Goal: Use online tool/utility: Use online tool/utility

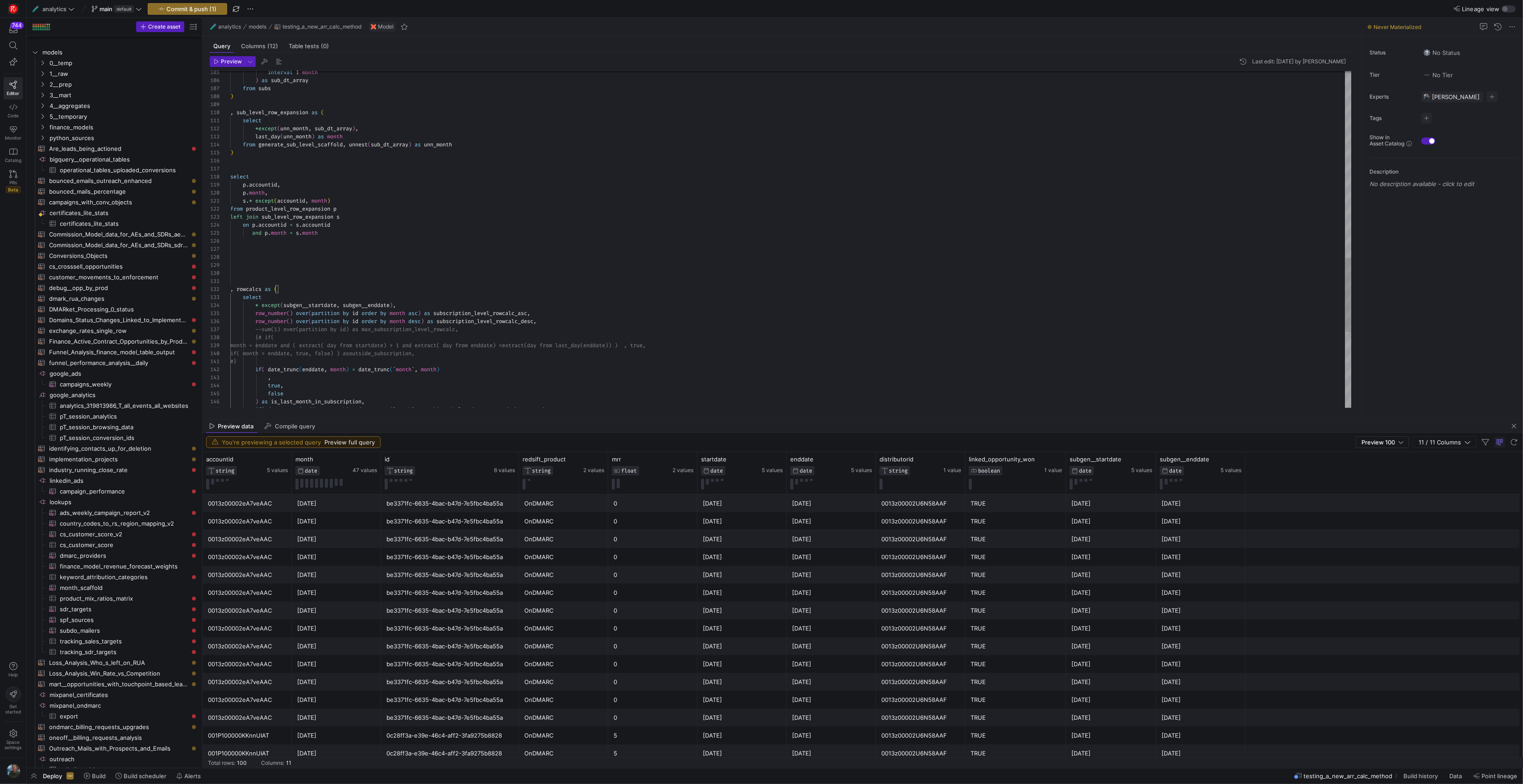
scroll to position [24, 3]
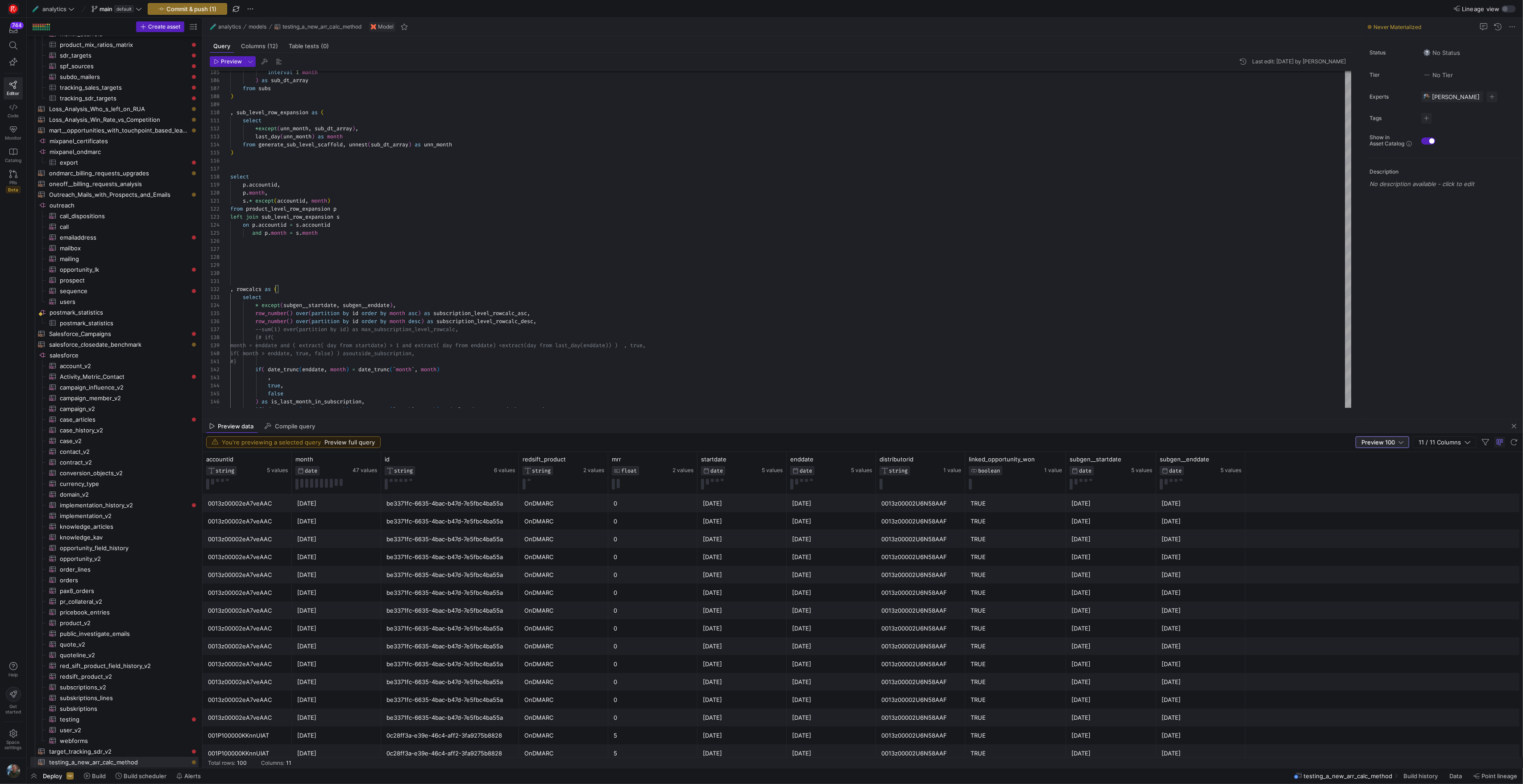
click at [1381, 440] on span "Preview 100" at bounding box center [1378, 442] width 33 height 7
click at [1378, 472] on span "Full Preview" at bounding box center [1383, 472] width 46 height 7
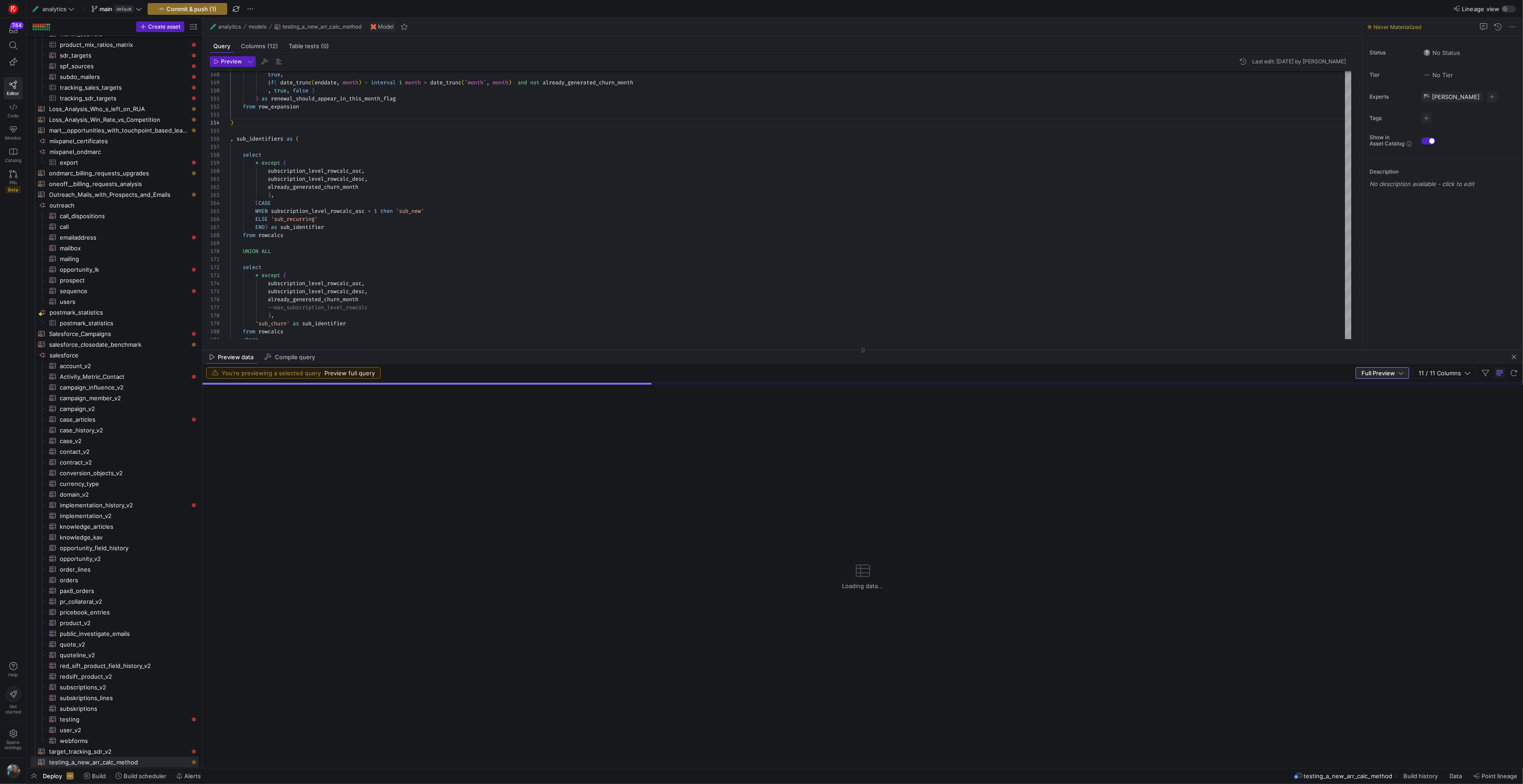
drag, startPoint x: 641, startPoint y: 420, endPoint x: 654, endPoint y: 351, distance: 70.2
click at [654, 350] on div at bounding box center [863, 350] width 1321 height 0
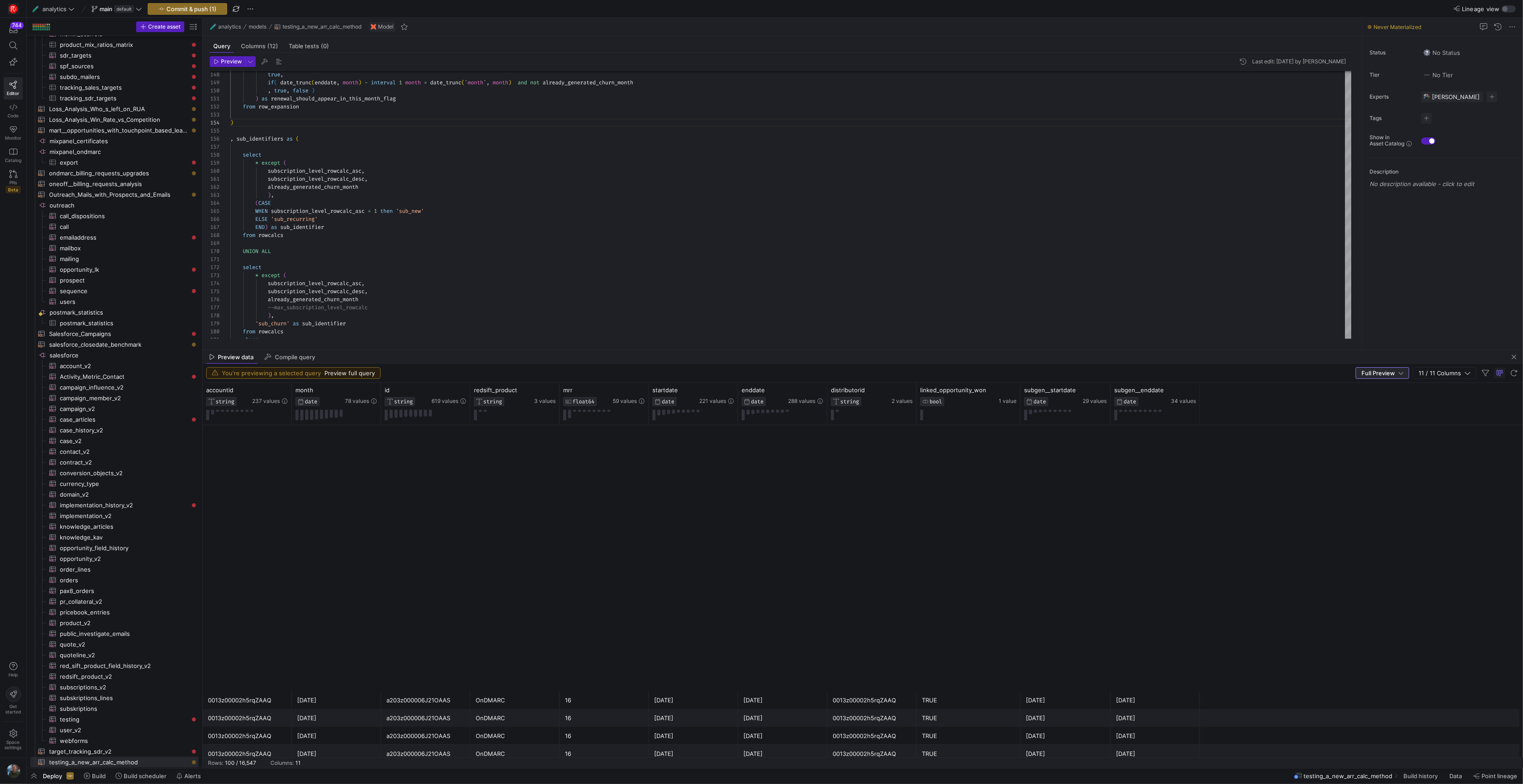
scroll to position [0, 0]
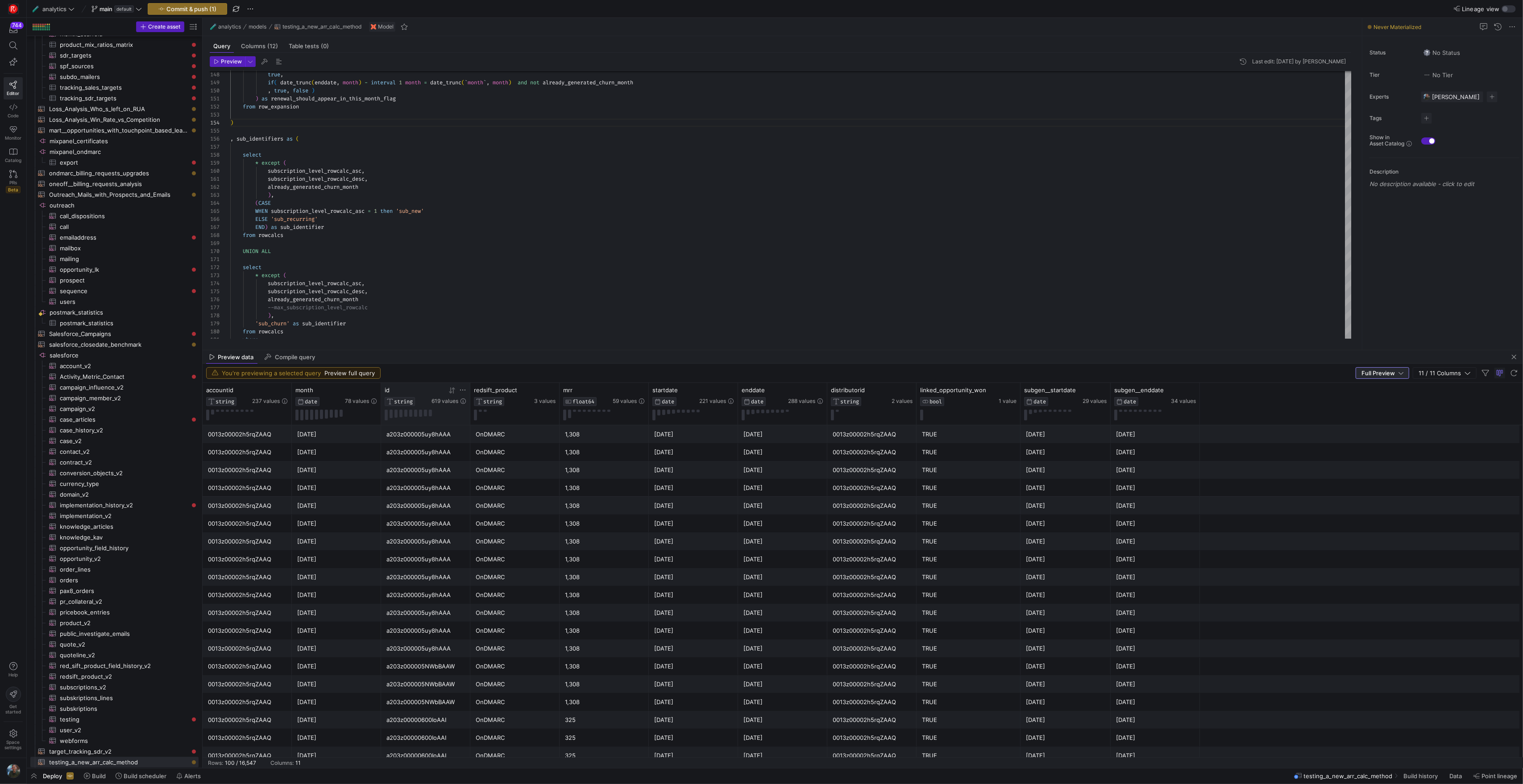
click at [454, 392] on icon at bounding box center [453, 391] width 7 height 7
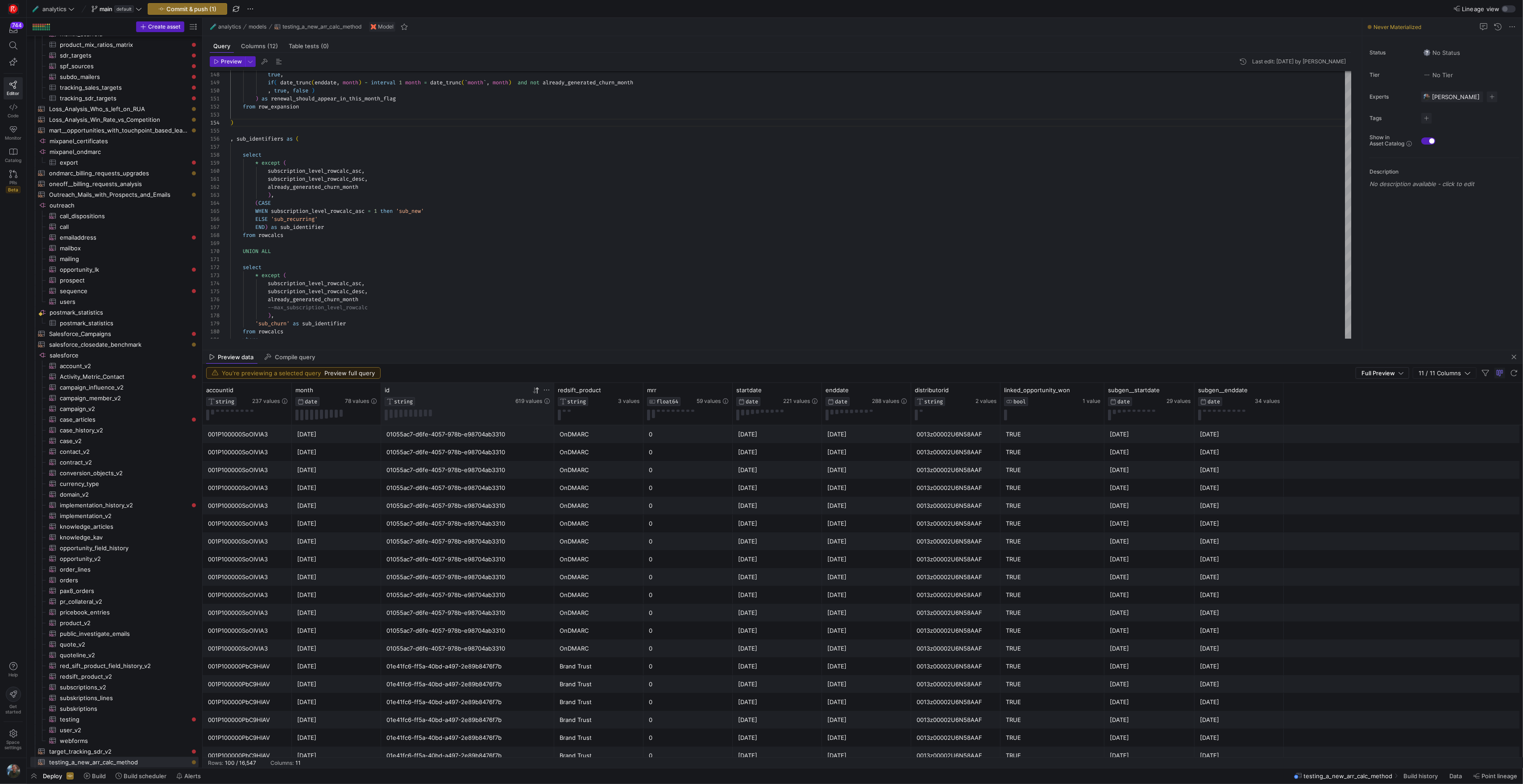
drag, startPoint x: 469, startPoint y: 411, endPoint x: 553, endPoint y: 414, distance: 84.1
click at [553, 414] on div at bounding box center [554, 404] width 4 height 42
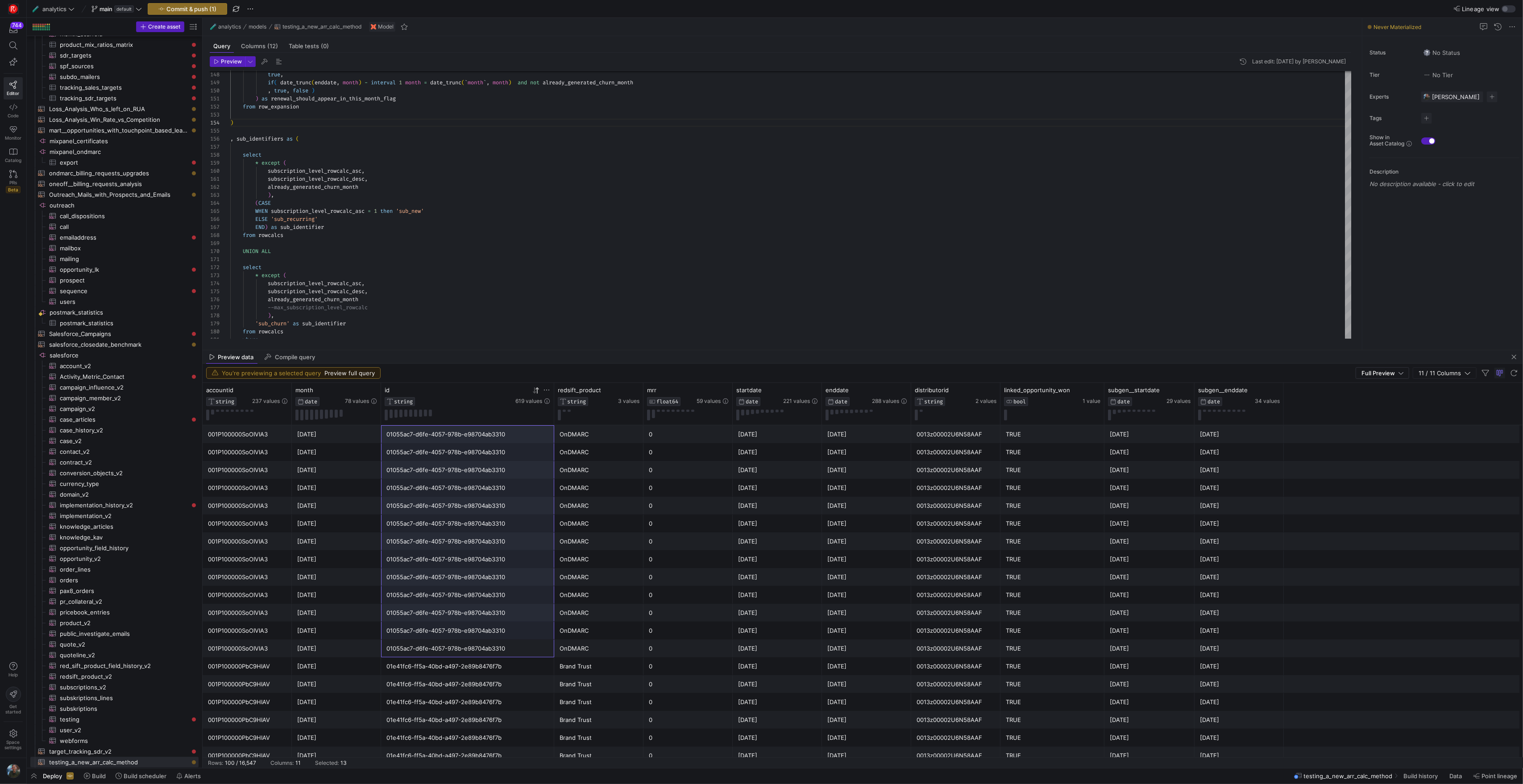
drag, startPoint x: 502, startPoint y: 645, endPoint x: 492, endPoint y: 437, distance: 208.2
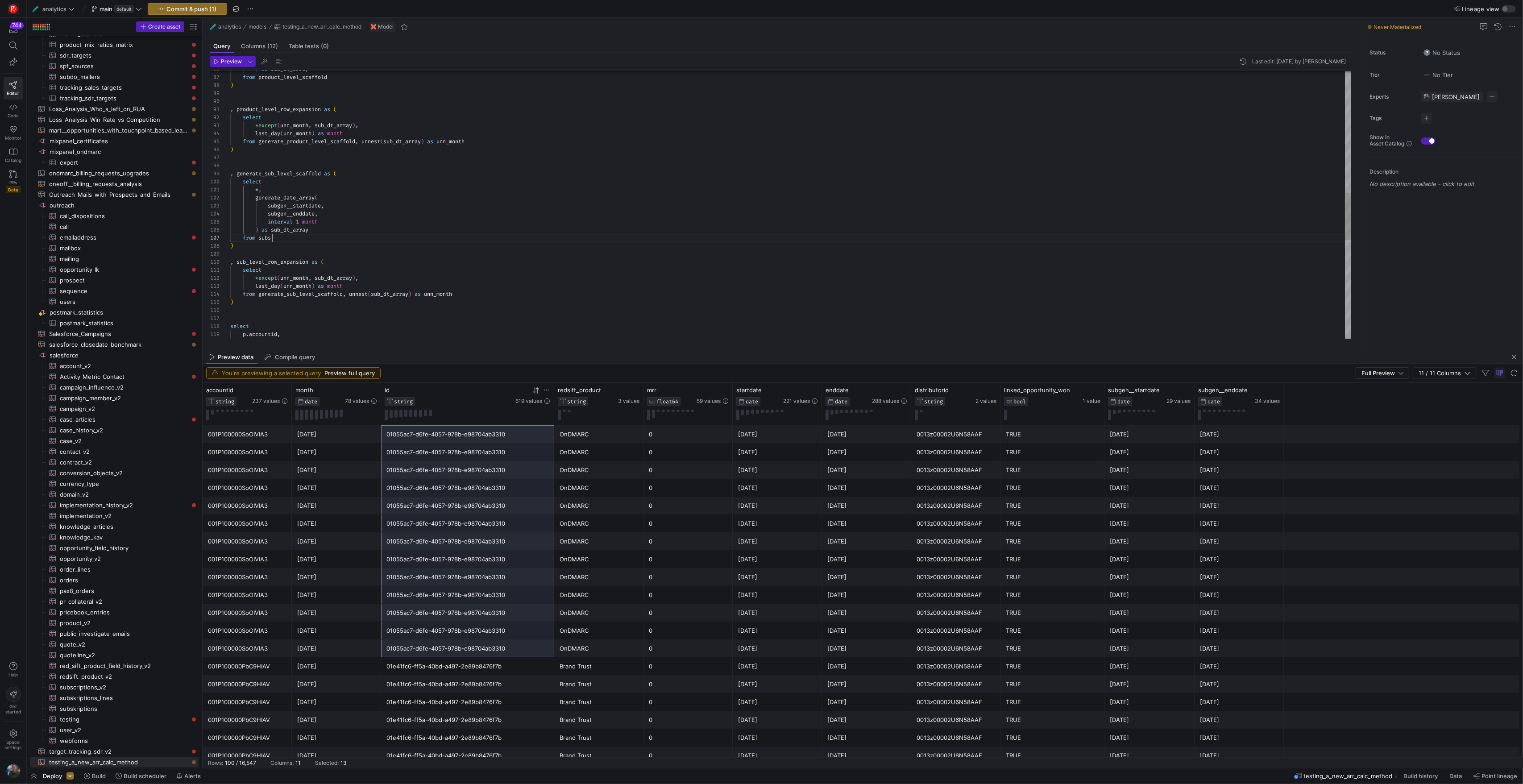
scroll to position [48, 42]
click at [277, 240] on div ") as sub_dt_array from product_level_scaffold ) , product_level_row_expansion a…" at bounding box center [791, 139] width 1121 height 1526
click at [472, 292] on div ") as sub_dt_array from product_level_scaffold ) , product_level_row_expansion a…" at bounding box center [791, 139] width 1121 height 1526
click at [302, 315] on div ") as sub_dt_array from product_level_scaffold ) , product_level_row_expansion a…" at bounding box center [791, 146] width 1121 height 1541
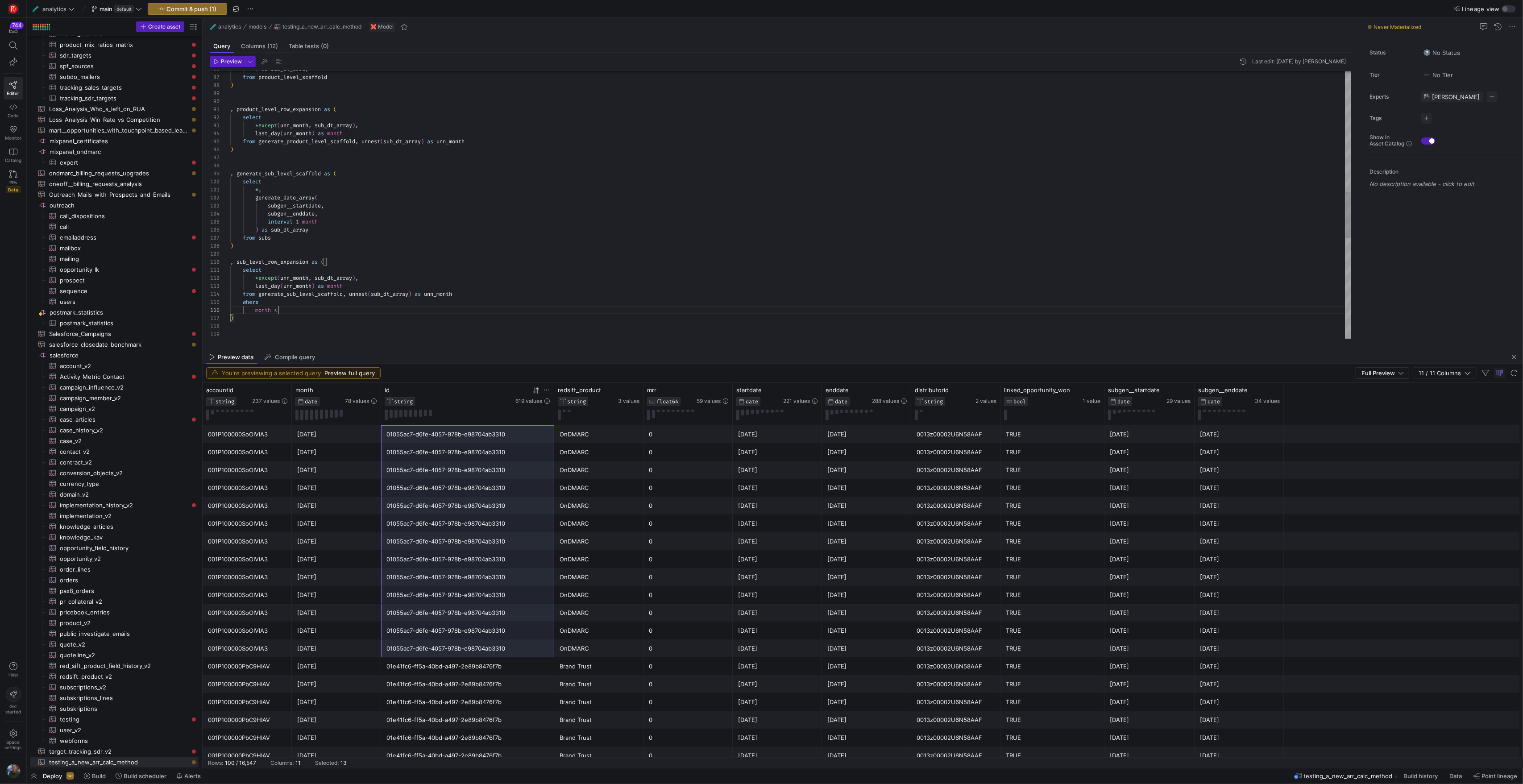
scroll to position [40, 54]
click at [333, 247] on div ") as sub_dt_array from product_level_scaffold ) , product_level_row_expansion a…" at bounding box center [791, 146] width 1121 height 1541
click at [351, 192] on div "*except ( unn_month , sub_dt_array ) , last_day ( unn_month ) as month from gen…" at bounding box center [791, 122] width 1121 height 1541
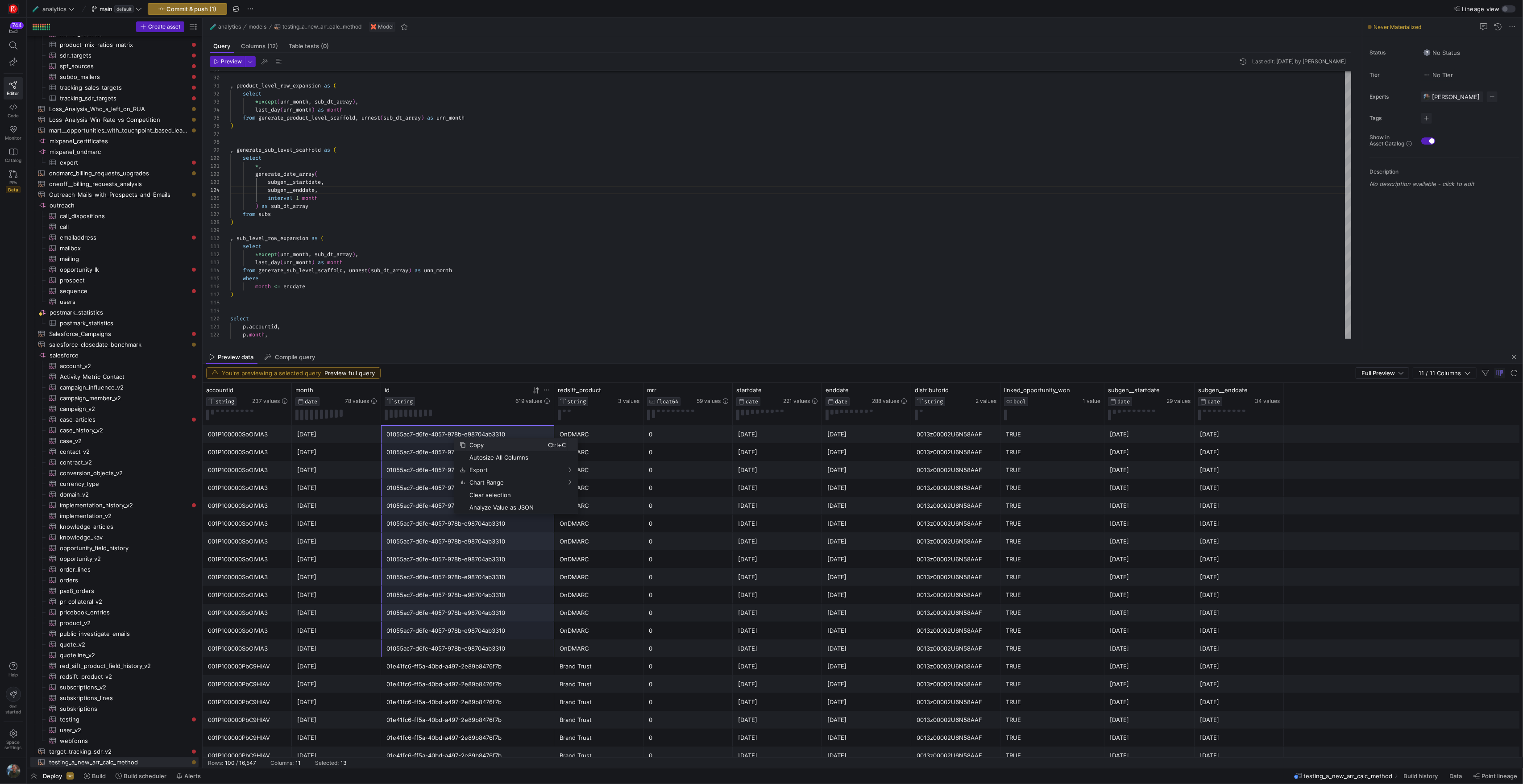
click at [491, 444] on span "Copy" at bounding box center [506, 445] width 82 height 13
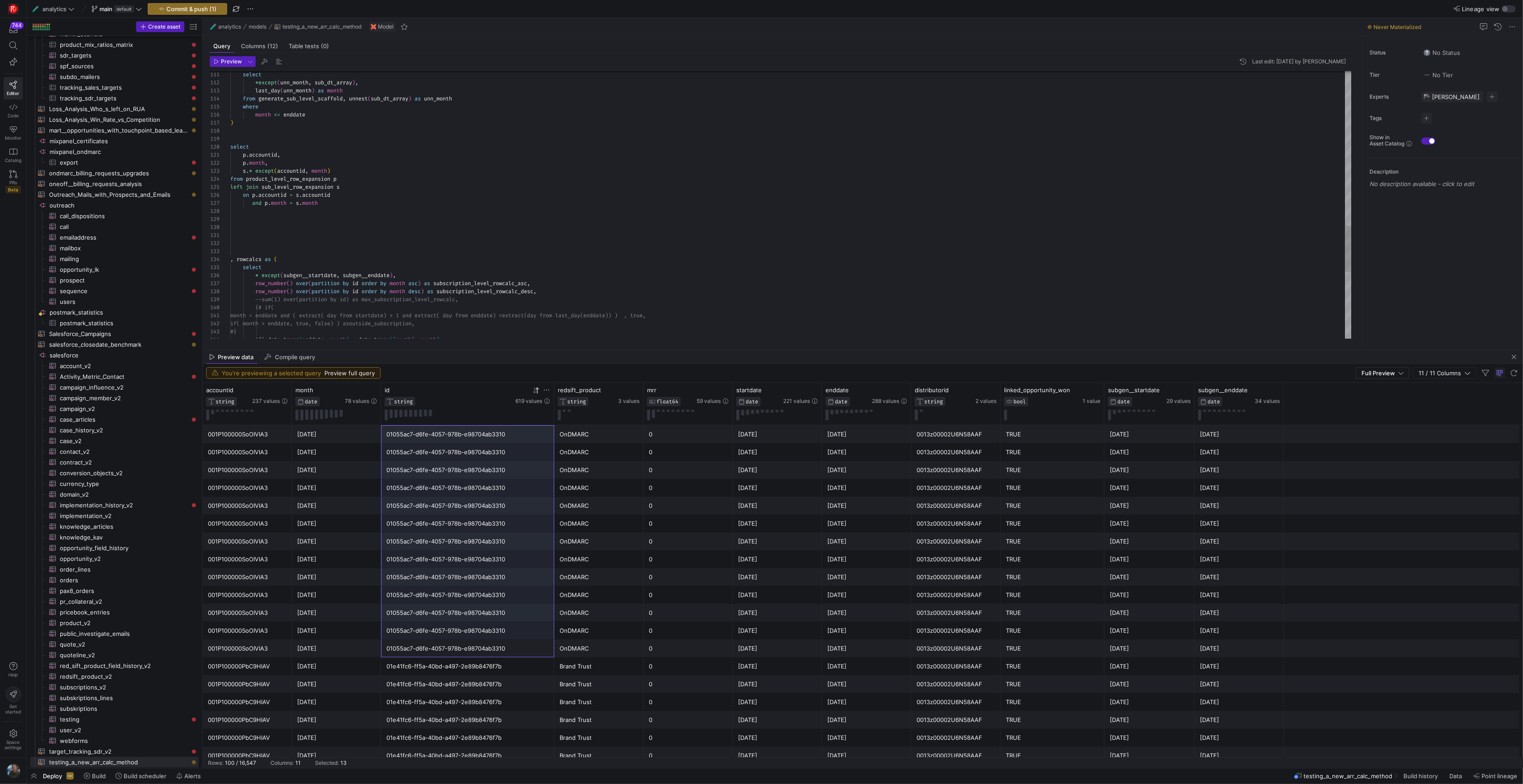
scroll to position [65, 0]
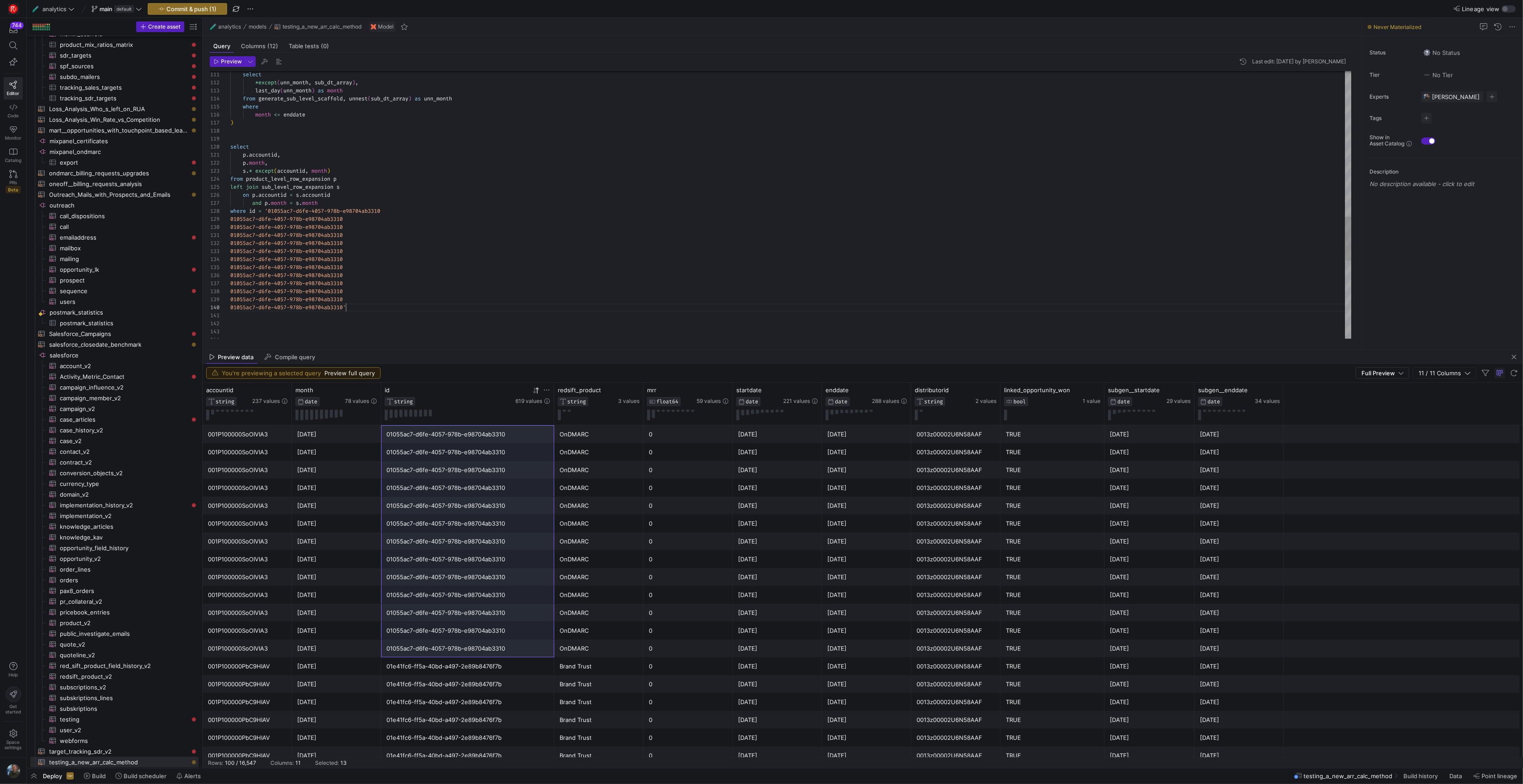
scroll to position [72, 115]
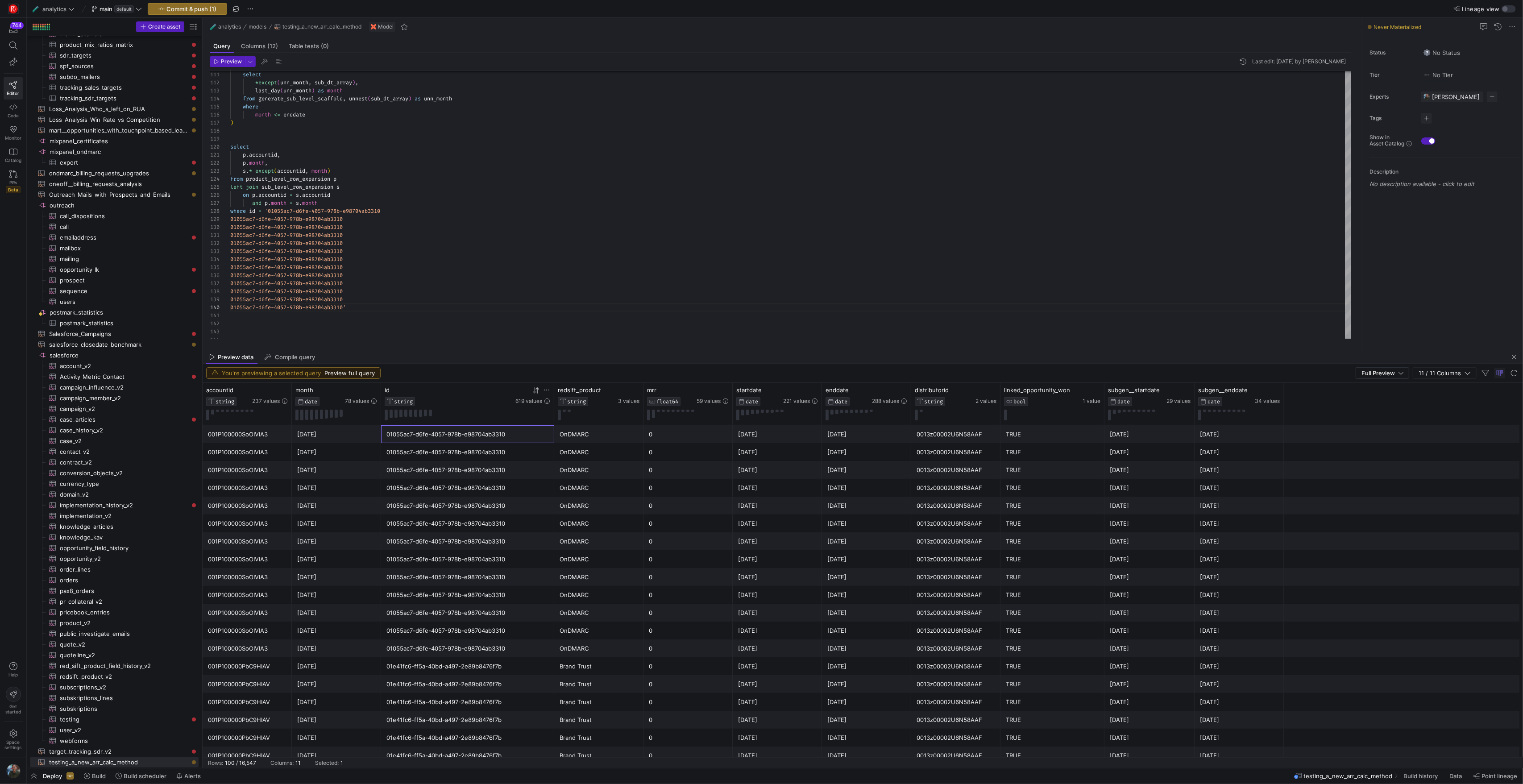
click at [440, 435] on div "01055ac7-d6fe-4057-978b-e98704ab3310" at bounding box center [467, 434] width 163 height 18
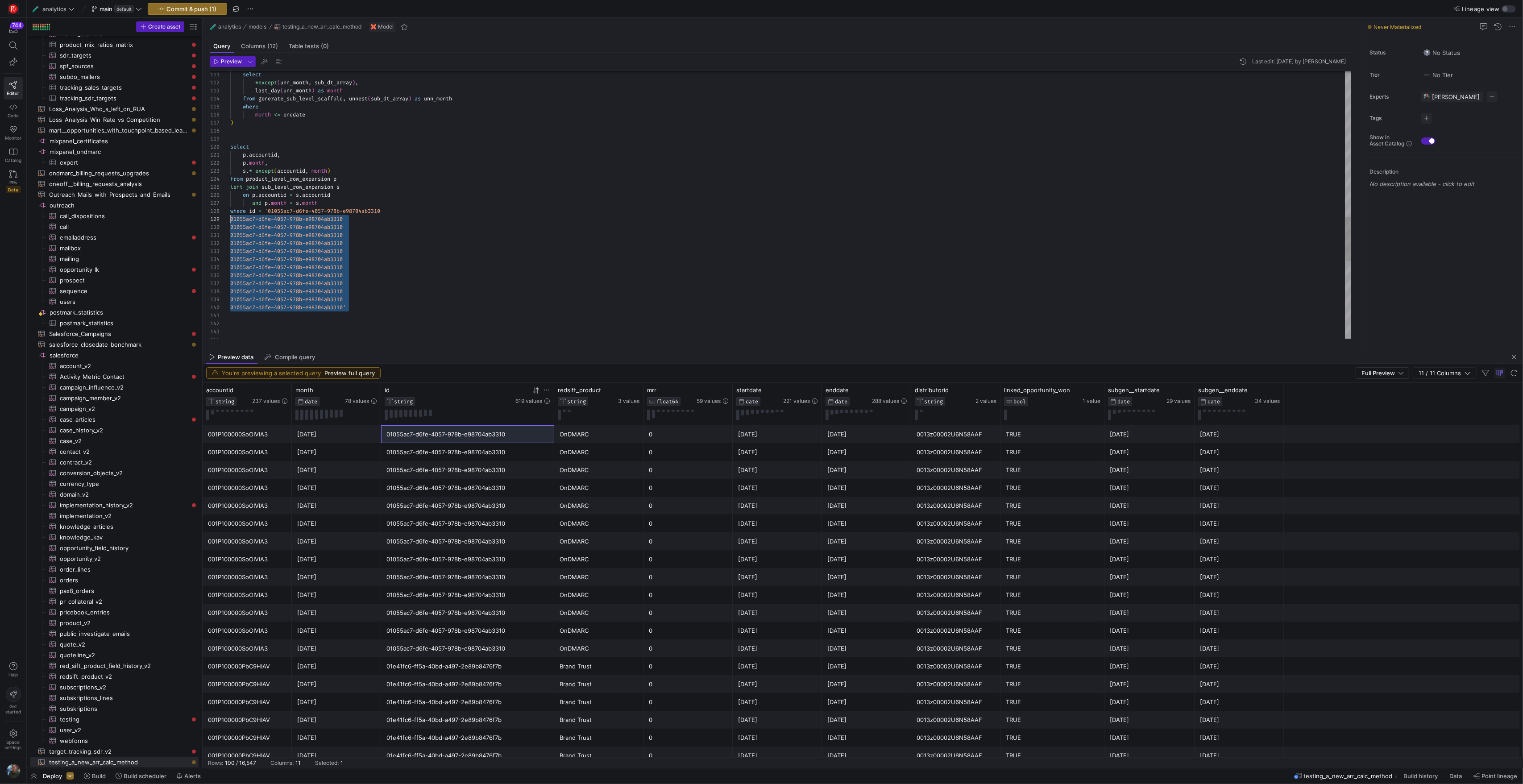
drag, startPoint x: 354, startPoint y: 310, endPoint x: 153, endPoint y: 221, distance: 219.8
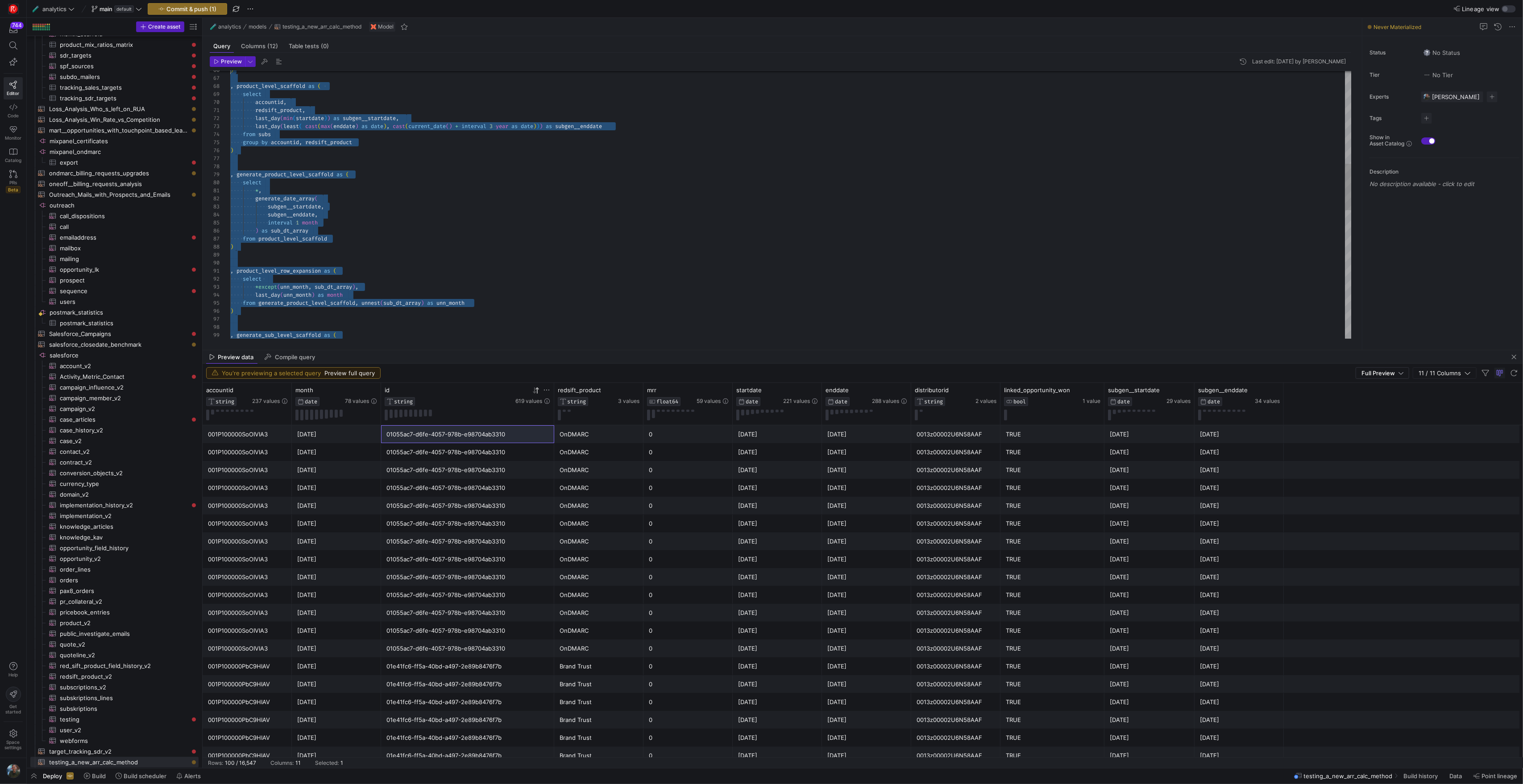
scroll to position [0, 0]
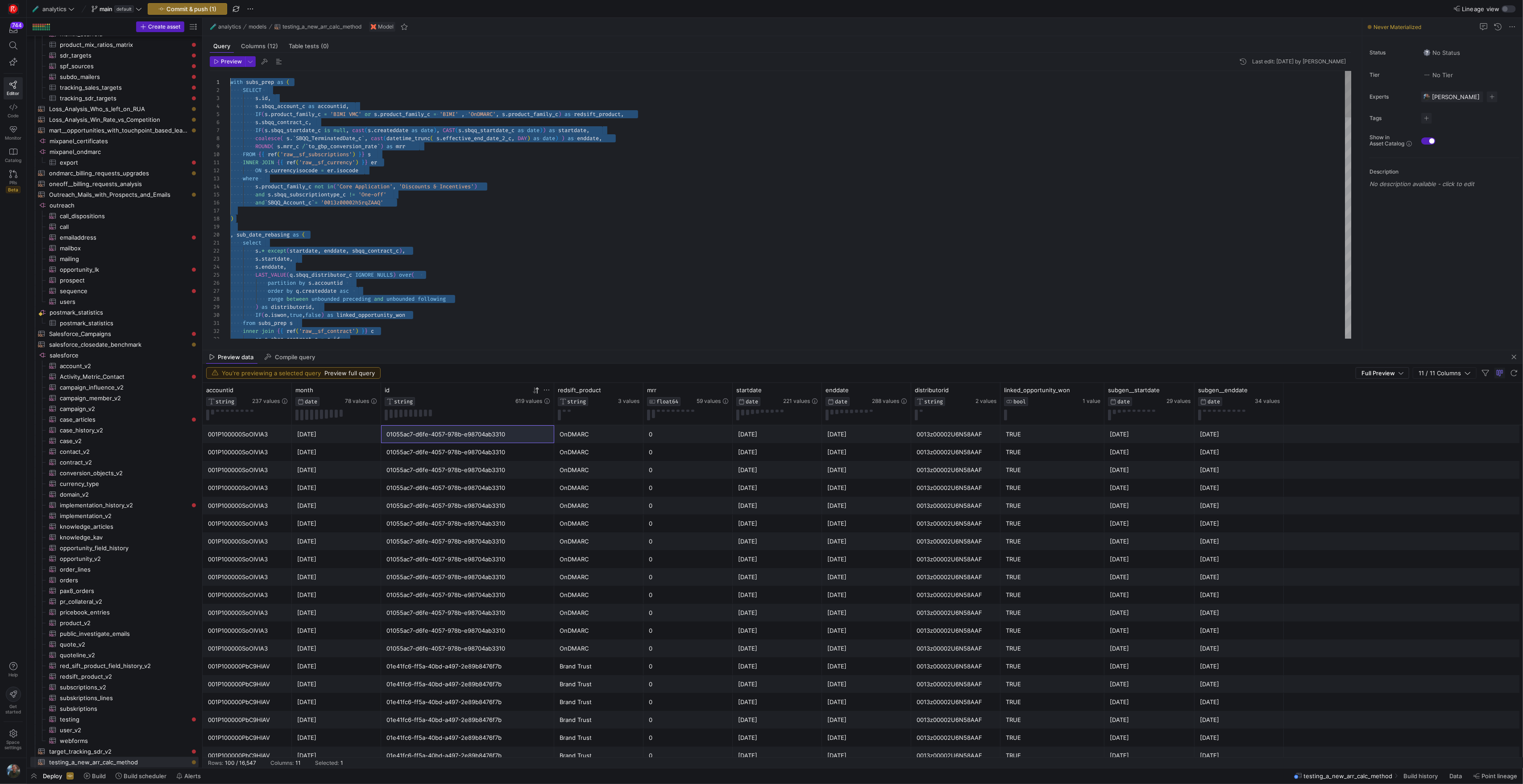
drag, startPoint x: 415, startPoint y: 218, endPoint x: 105, endPoint y: -73, distance: 425.2
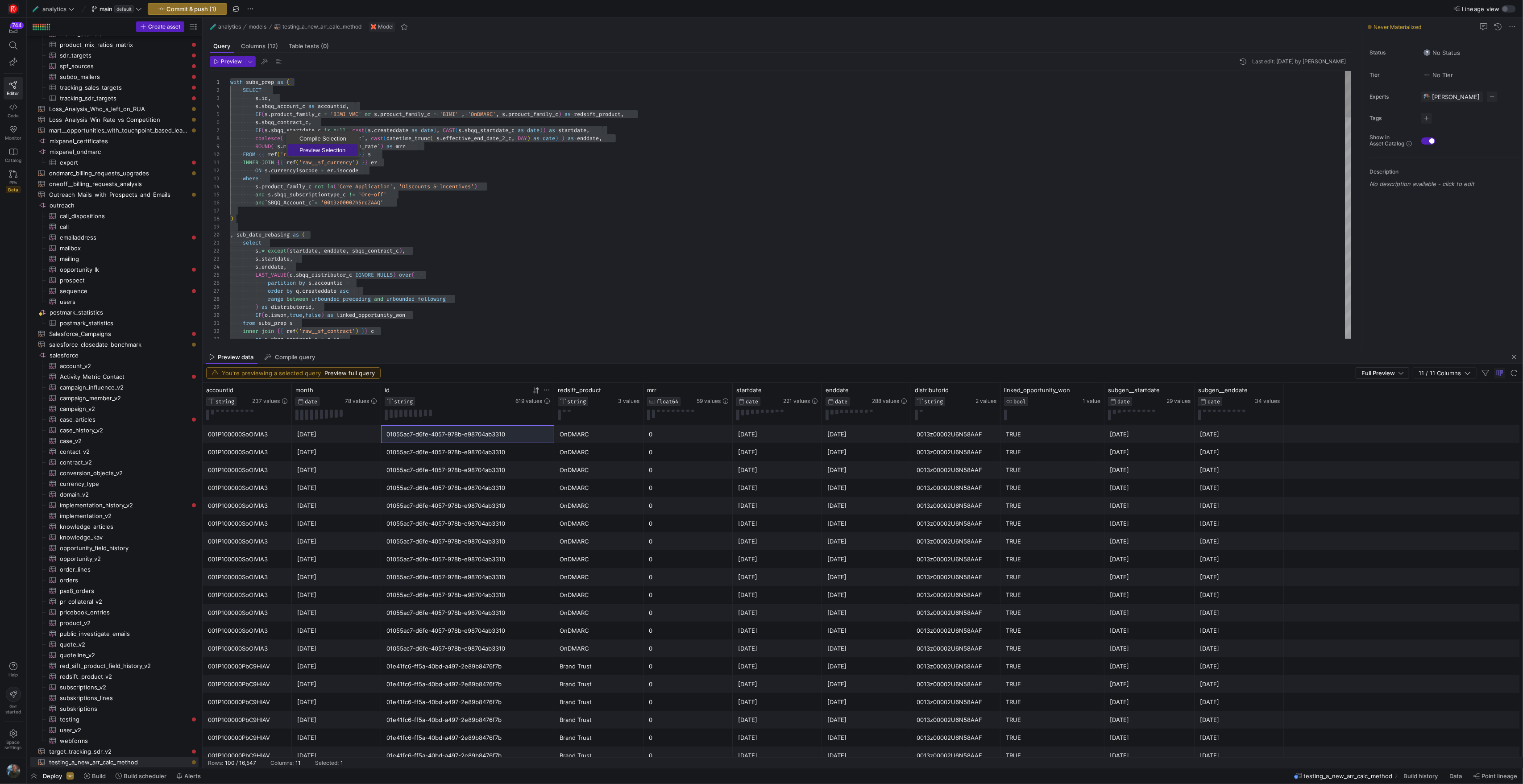
click at [314, 148] on span "Preview Selection" at bounding box center [323, 150] width 70 height 6
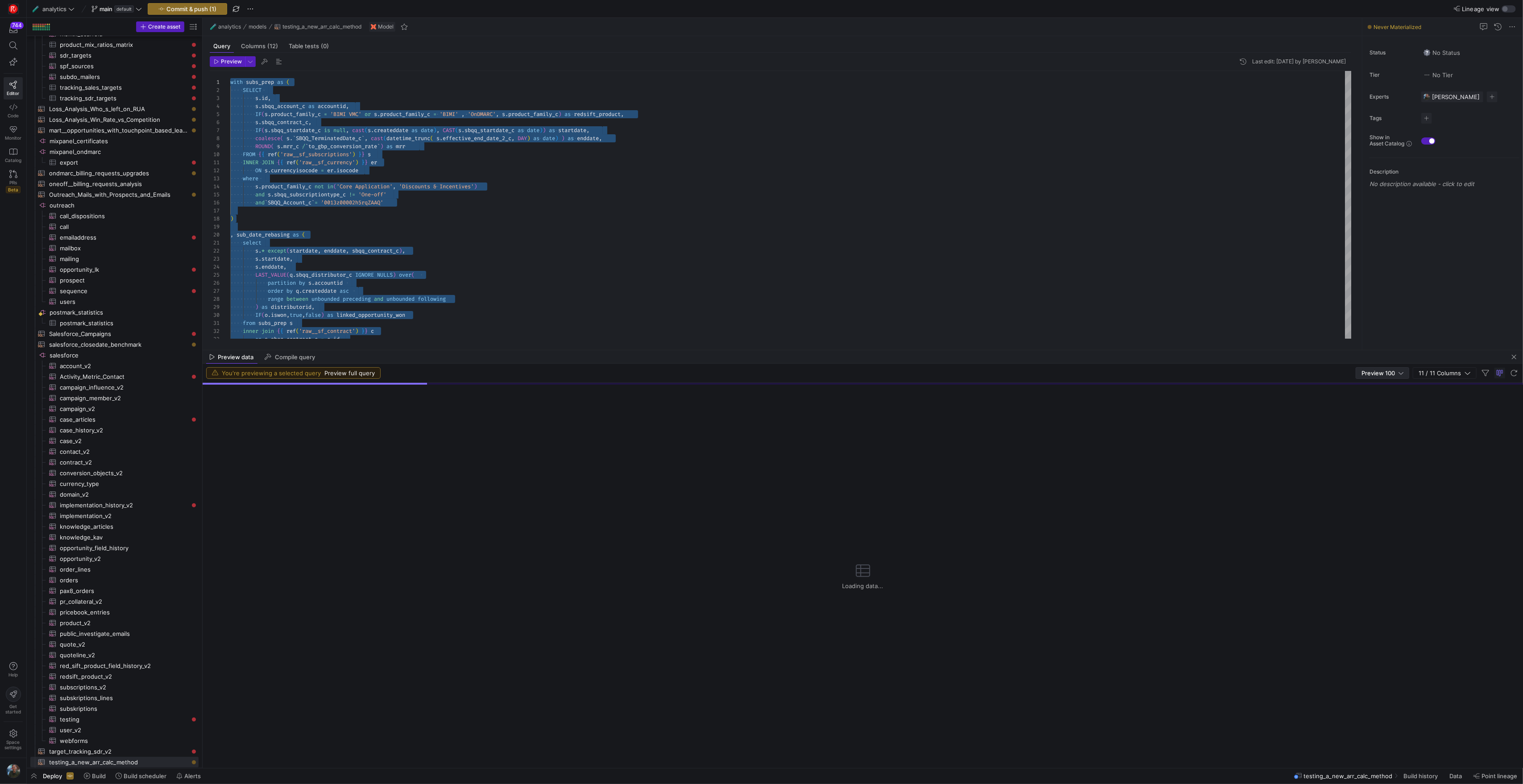
click at [1386, 378] on div "Preview 100" at bounding box center [1382, 373] width 42 height 11
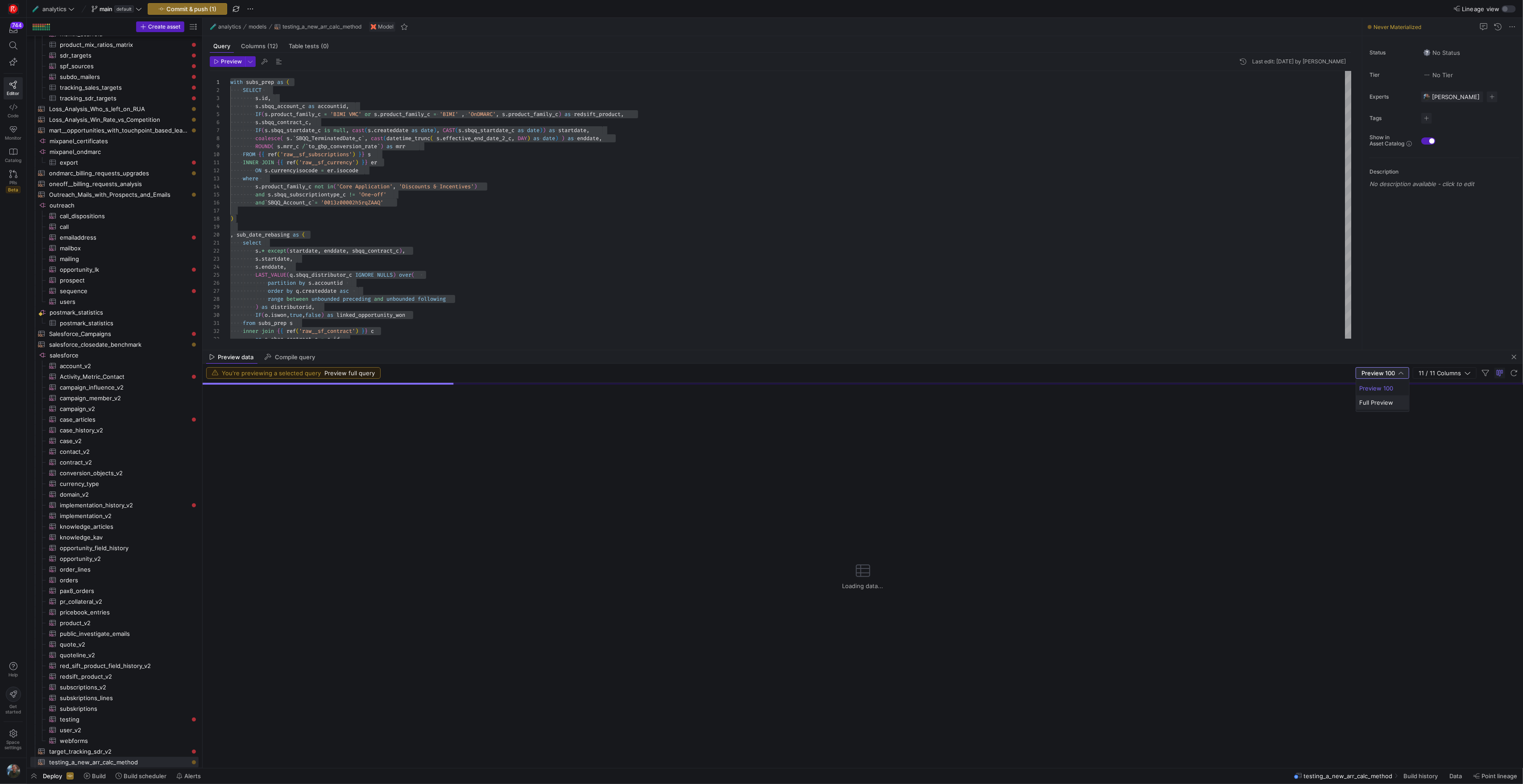
click at [1382, 400] on span "Full Preview" at bounding box center [1383, 403] width 46 height 7
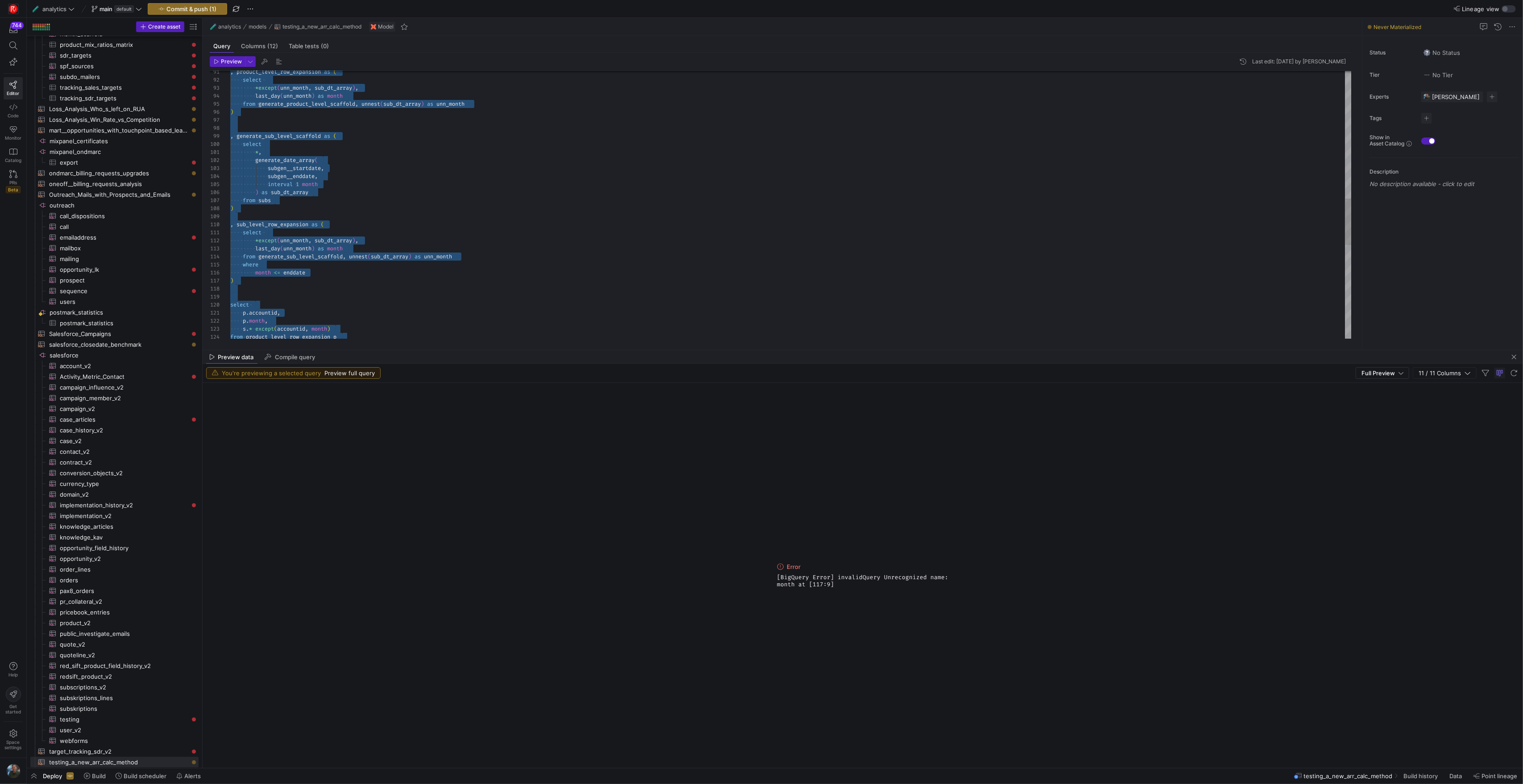
click at [319, 248] on div "from product_level_row_expansion p s . * except ( accountid , month ) p . month…" at bounding box center [791, 108] width 1121 height 1541
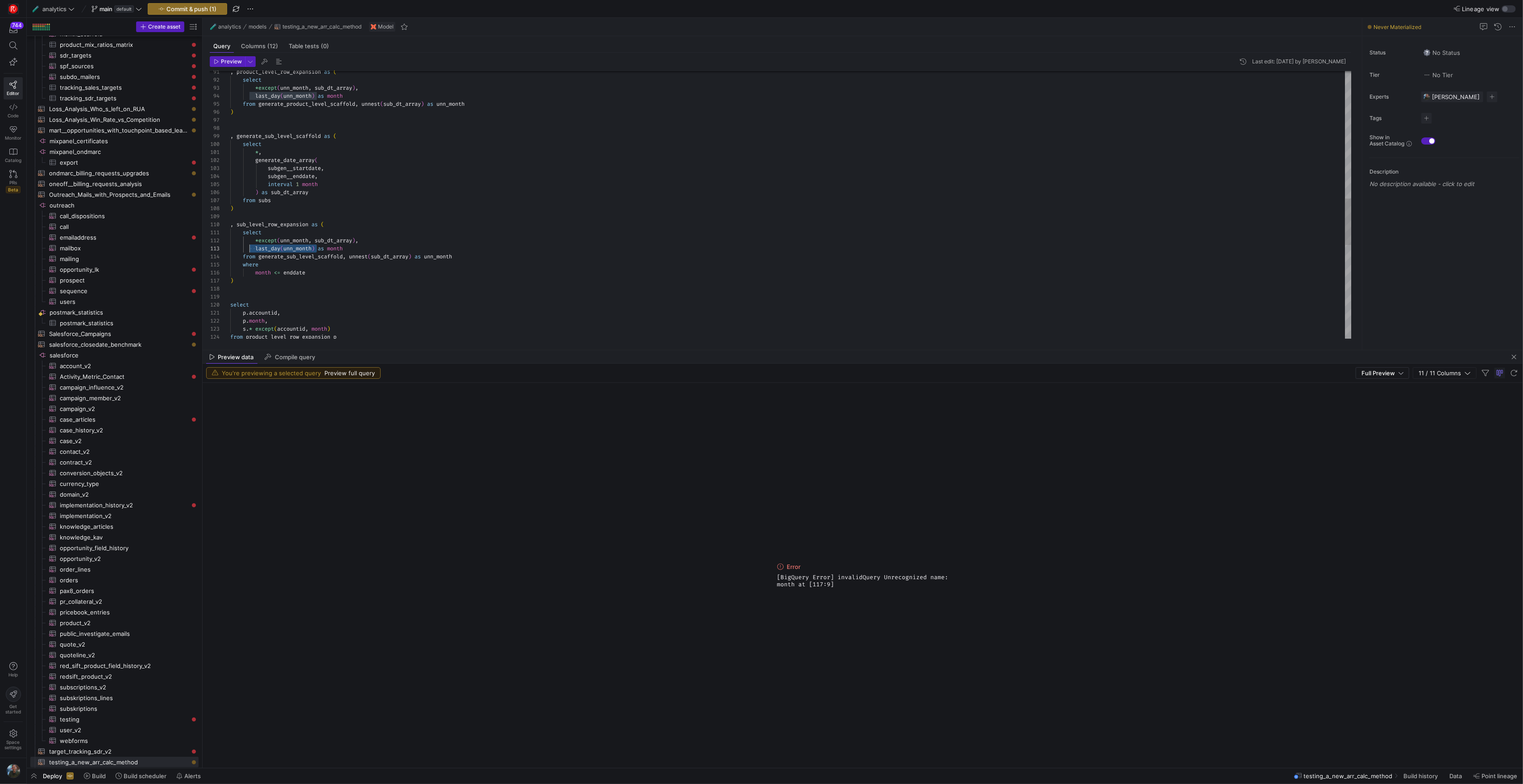
scroll to position [16, 26]
drag, startPoint x: 317, startPoint y: 248, endPoint x: 256, endPoint y: 249, distance: 61.0
click at [256, 249] on div "from product_level_row_expansion p s . * except ( accountid , month ) p . month…" at bounding box center [791, 108] width 1121 height 1541
click at [260, 271] on div "from product_level_row_expansion p s . * except ( accountid , month ) p . month…" at bounding box center [791, 108] width 1121 height 1541
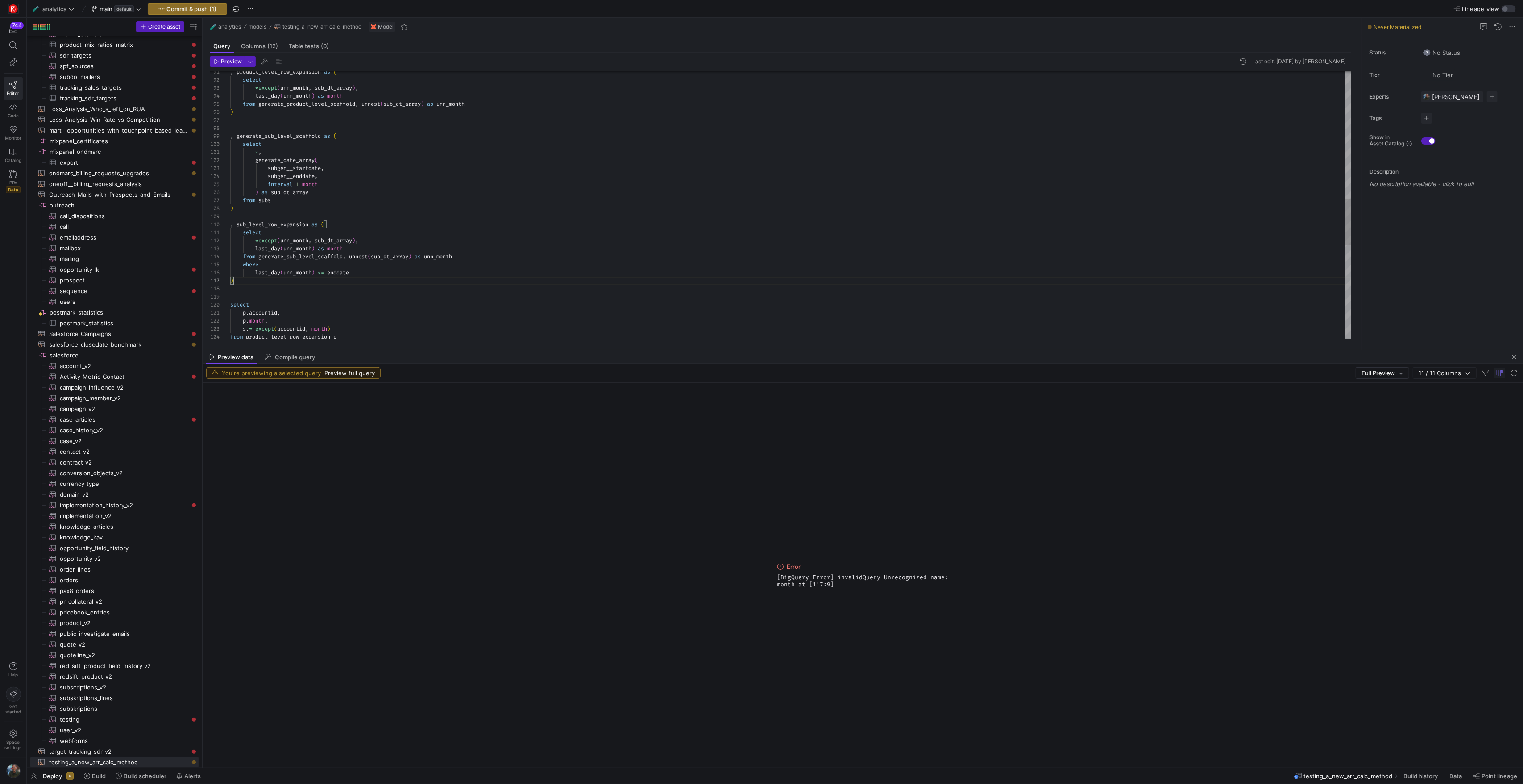
scroll to position [48, 3]
click at [419, 280] on div "from product_level_row_expansion p s . * except ( accountid , month ) p . month…" at bounding box center [791, 108] width 1121 height 1541
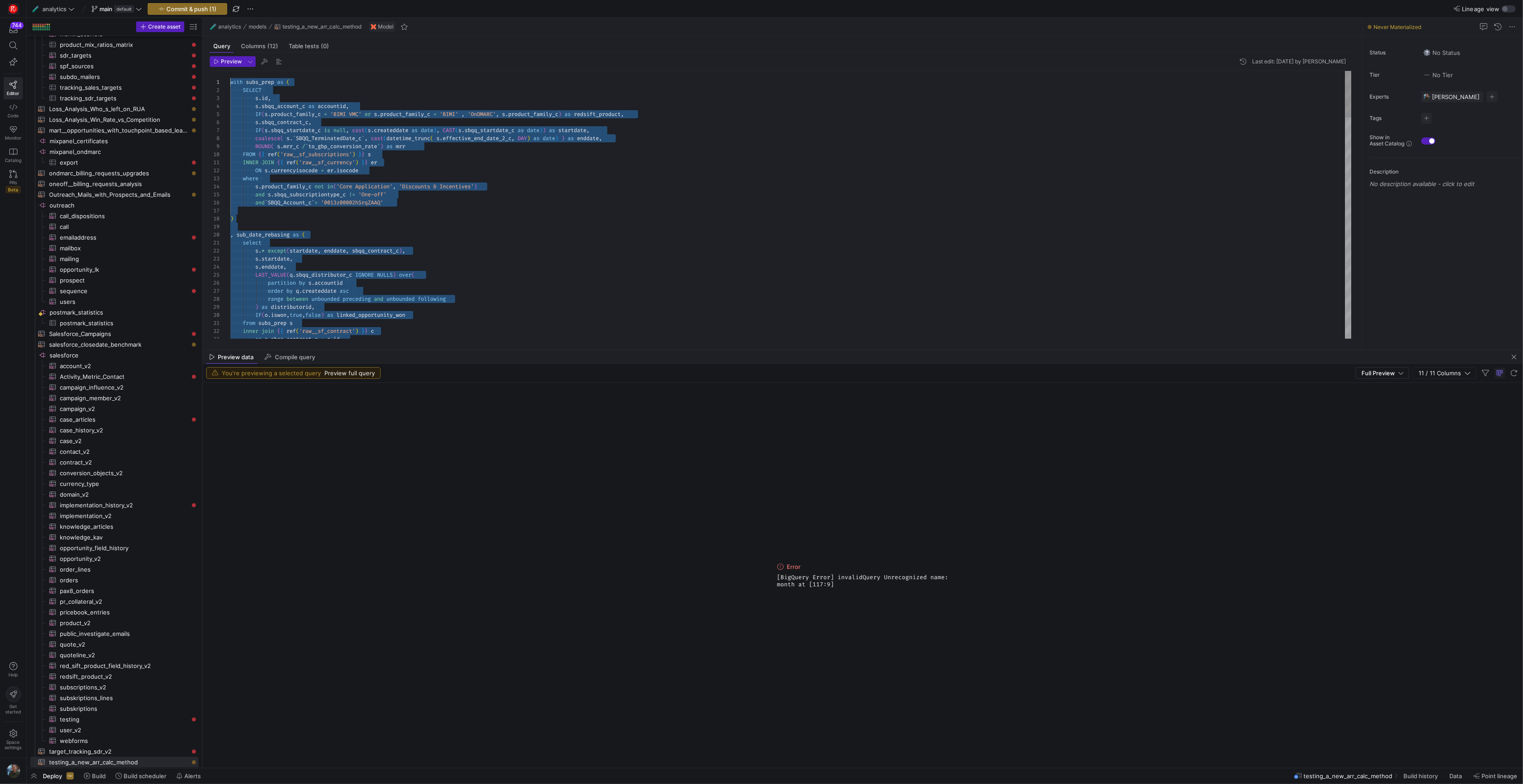
drag, startPoint x: 416, startPoint y: 287, endPoint x: 102, endPoint y: -72, distance: 476.9
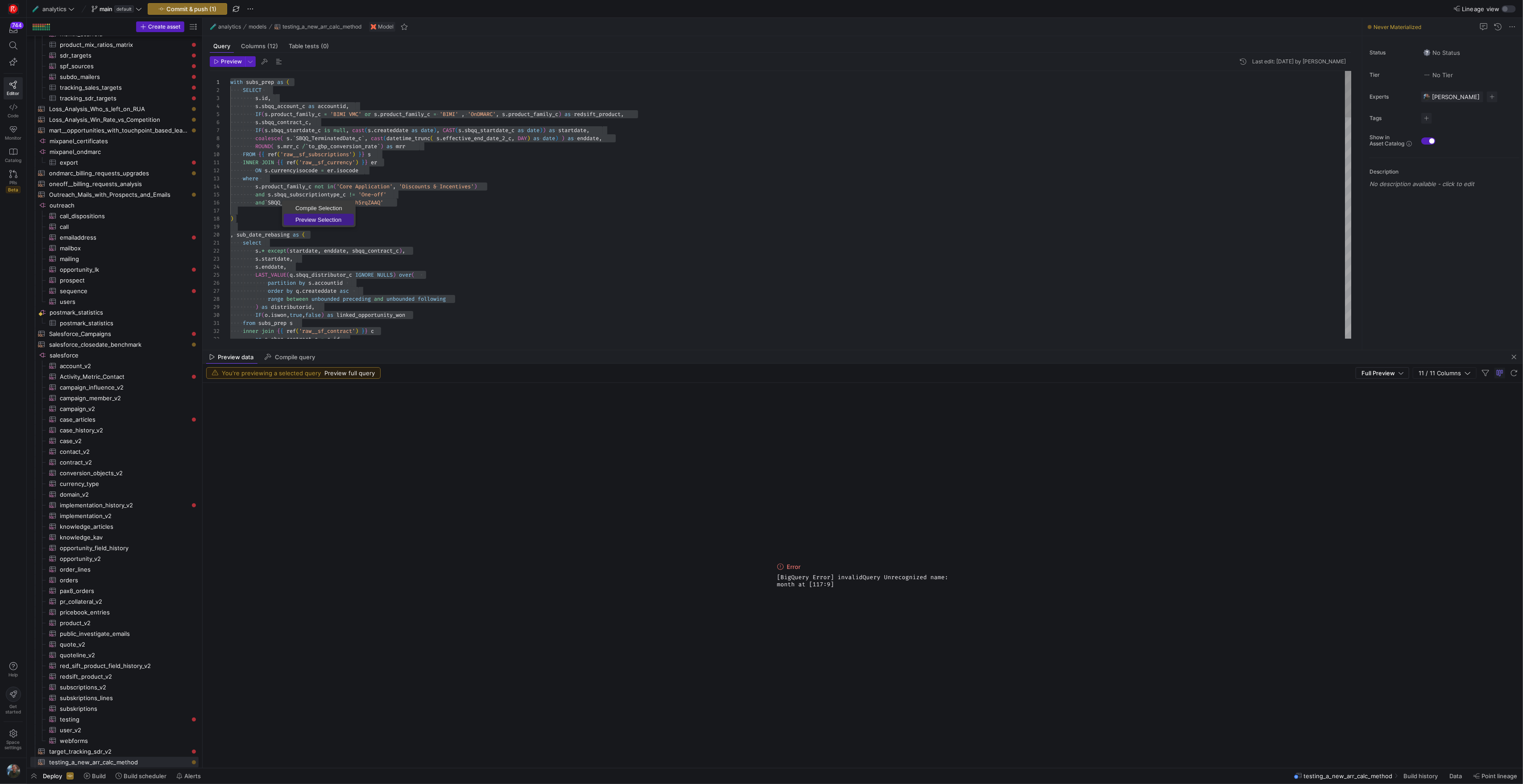
click at [336, 222] on span "Preview Selection" at bounding box center [319, 220] width 70 height 6
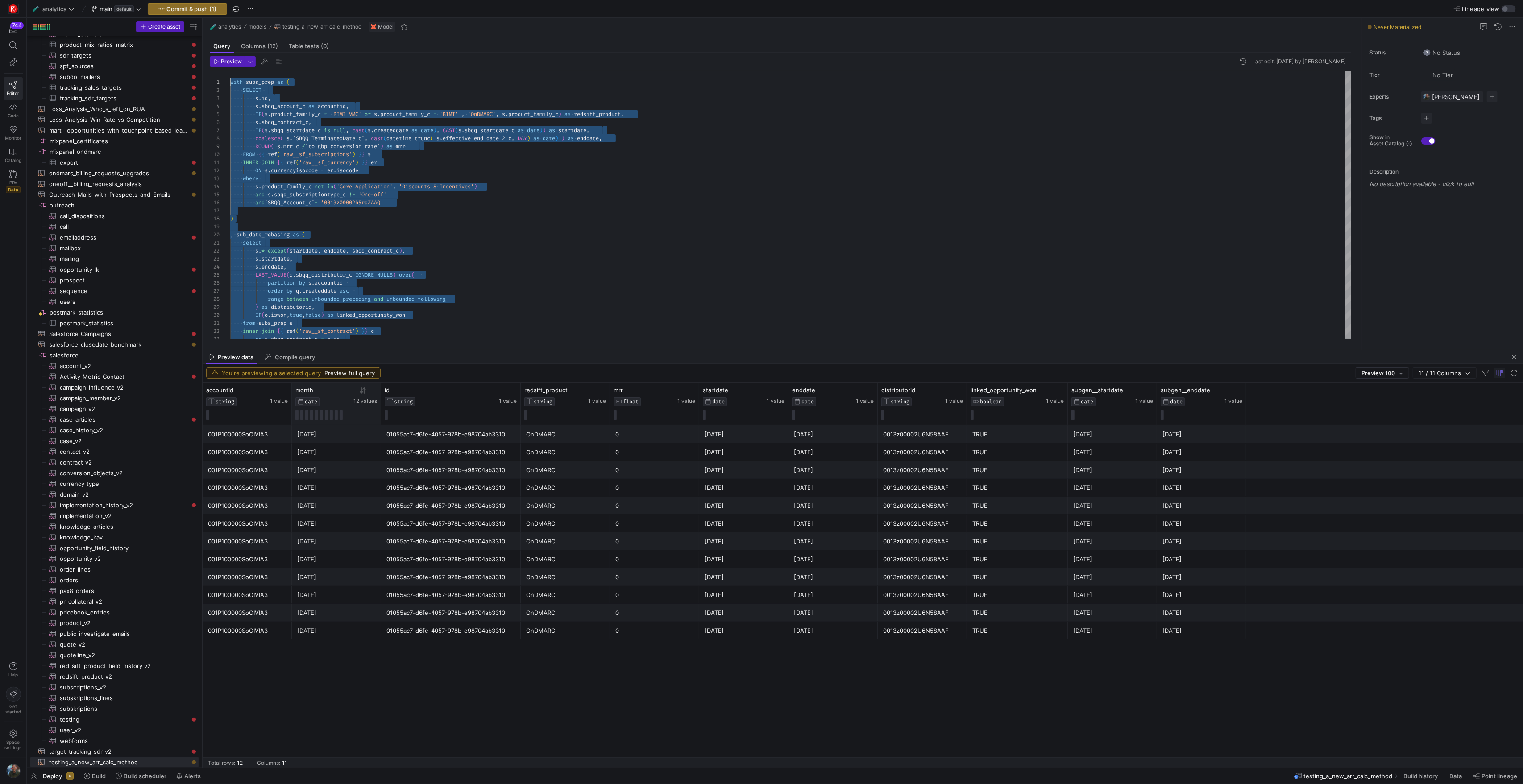
click at [365, 392] on icon at bounding box center [363, 391] width 7 height 7
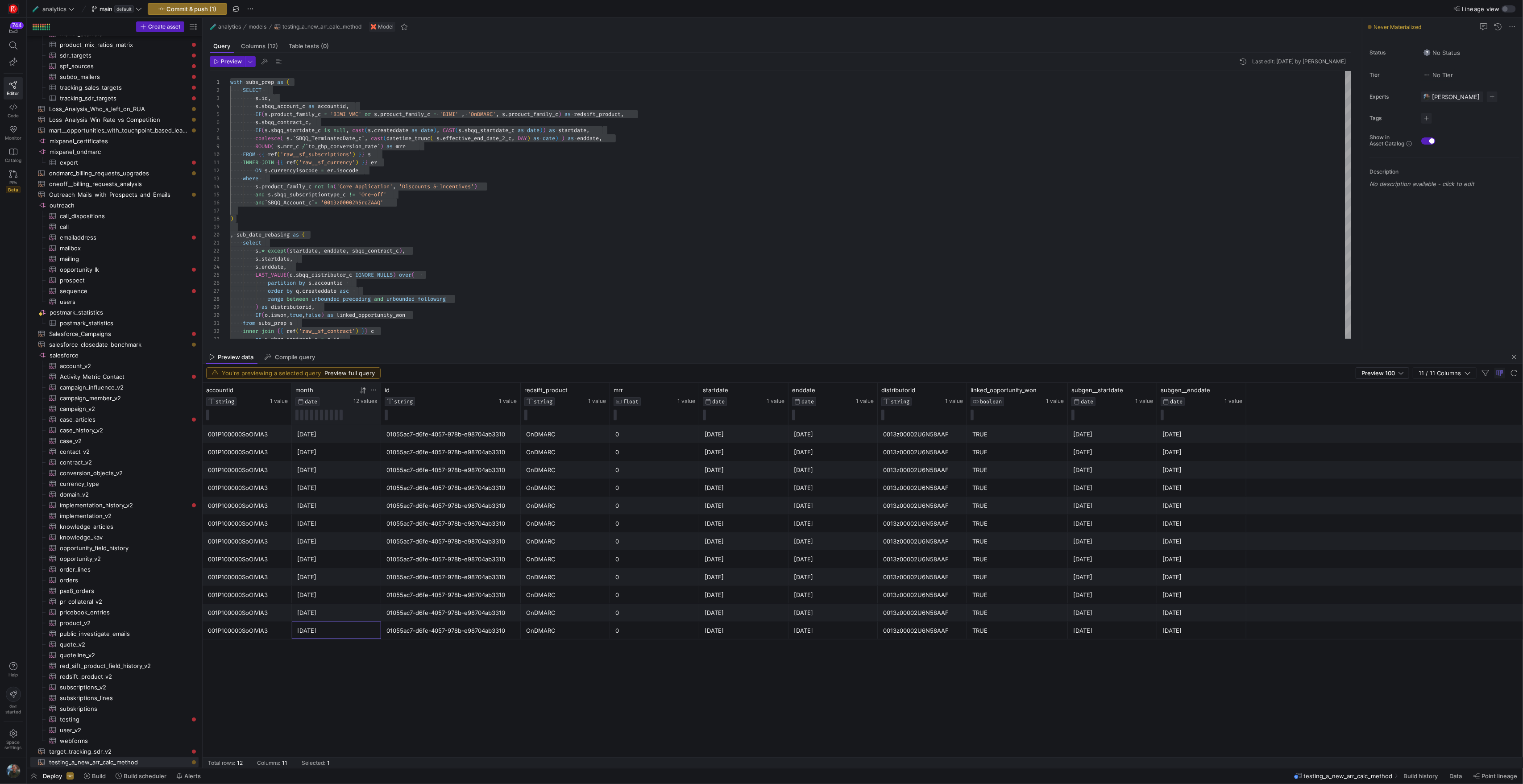
click at [349, 633] on div "[DATE]" at bounding box center [336, 631] width 79 height 18
click at [331, 629] on div "[DATE]" at bounding box center [336, 631] width 79 height 18
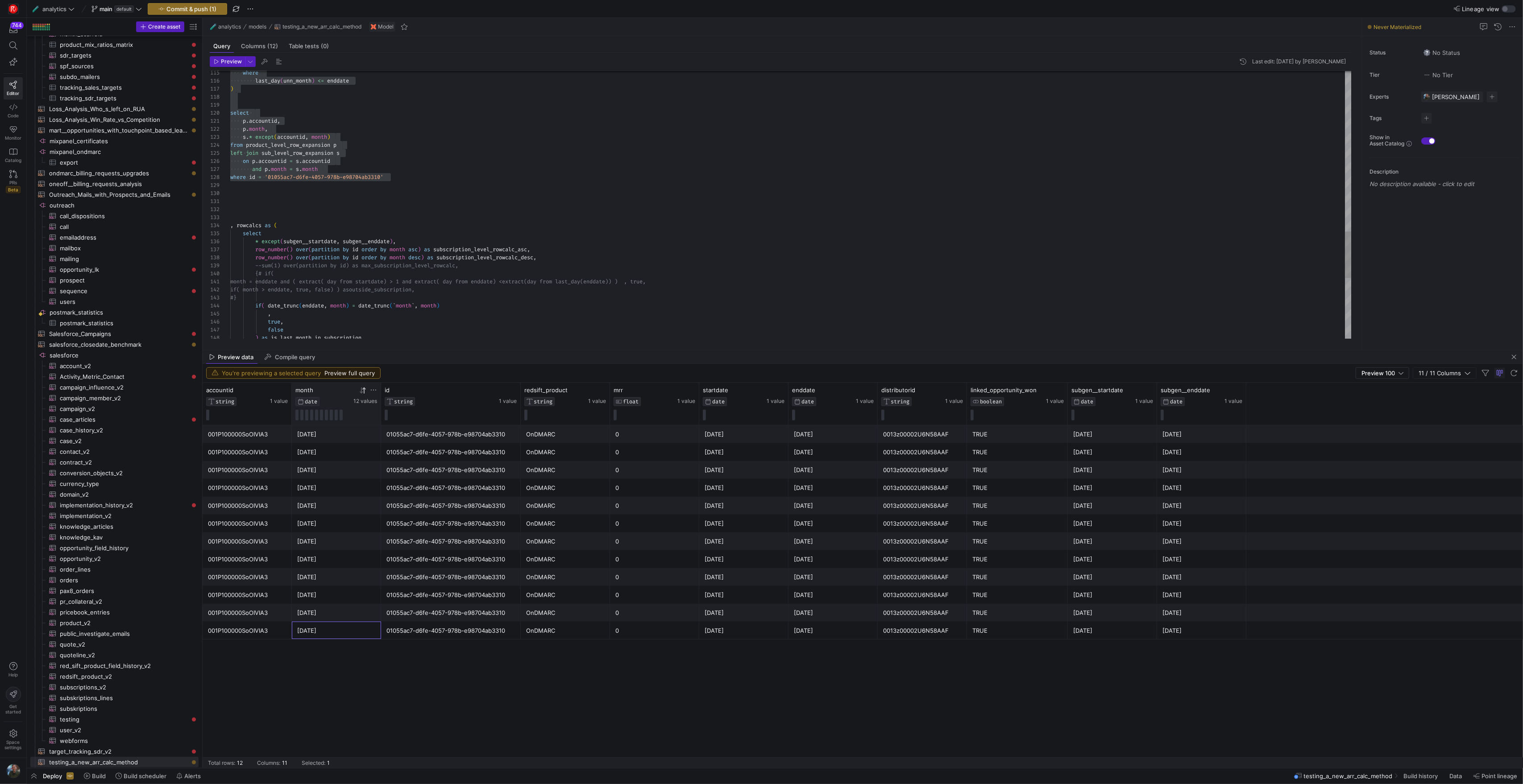
scroll to position [56, 157]
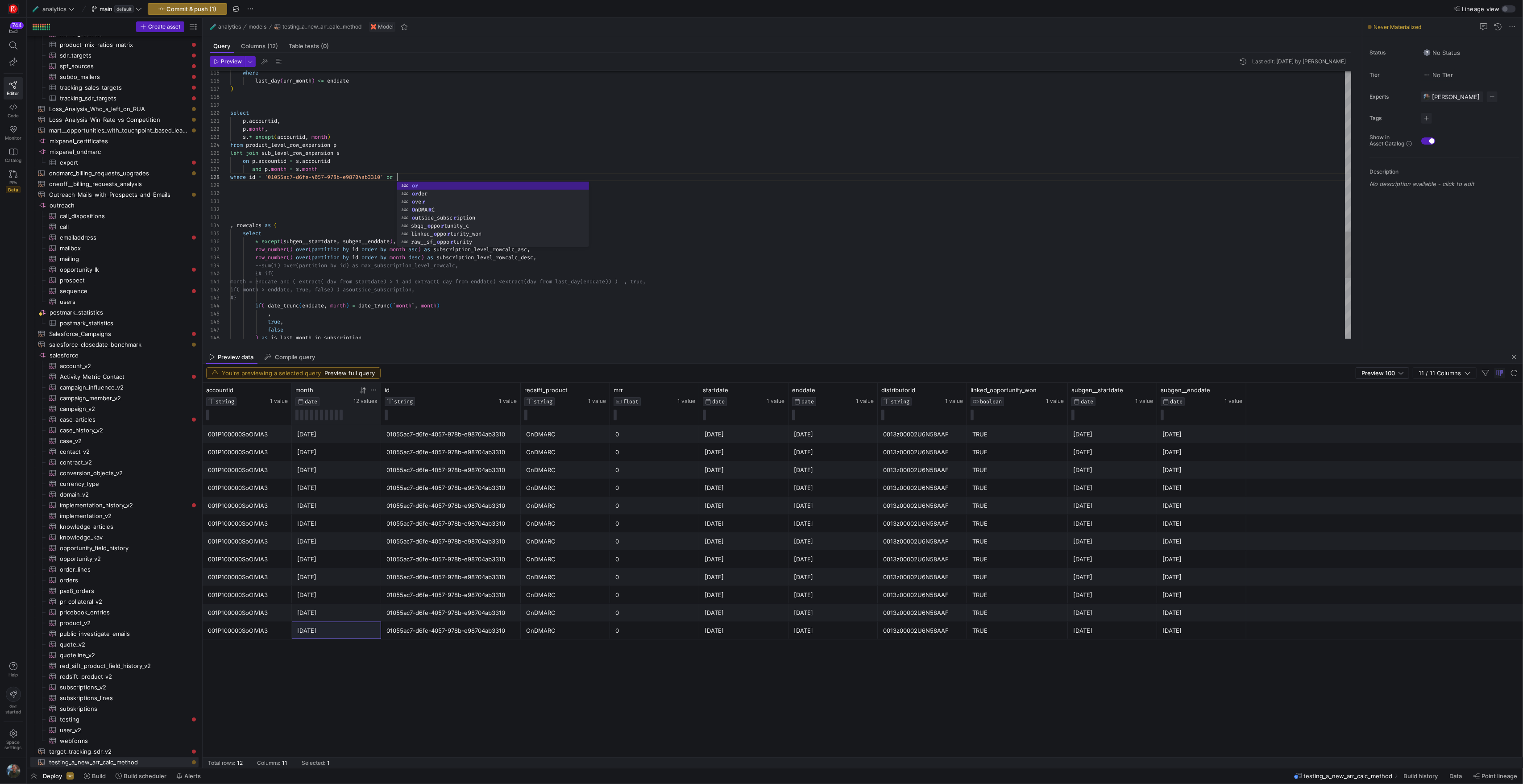
scroll to position [56, 170]
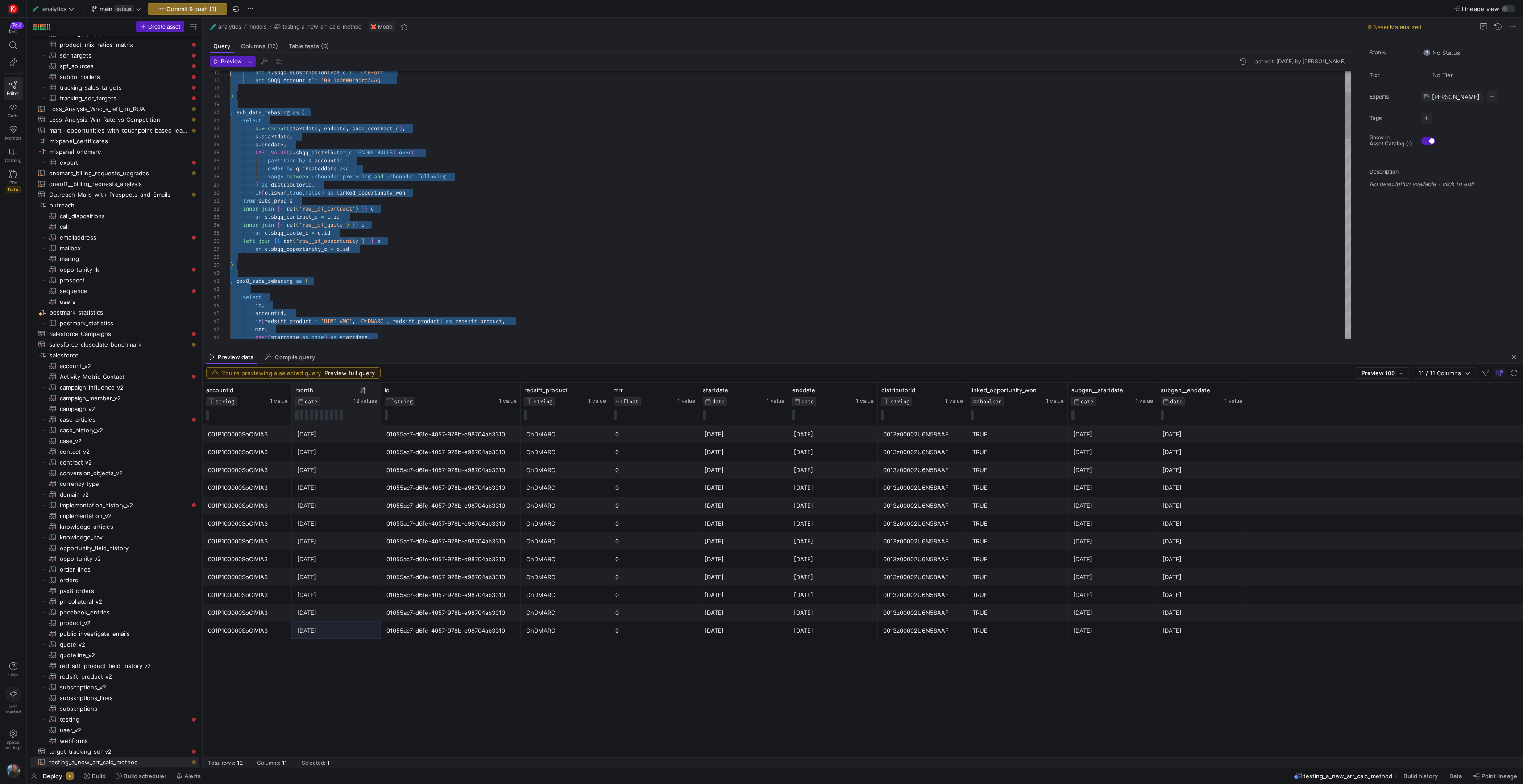
scroll to position [0, 0]
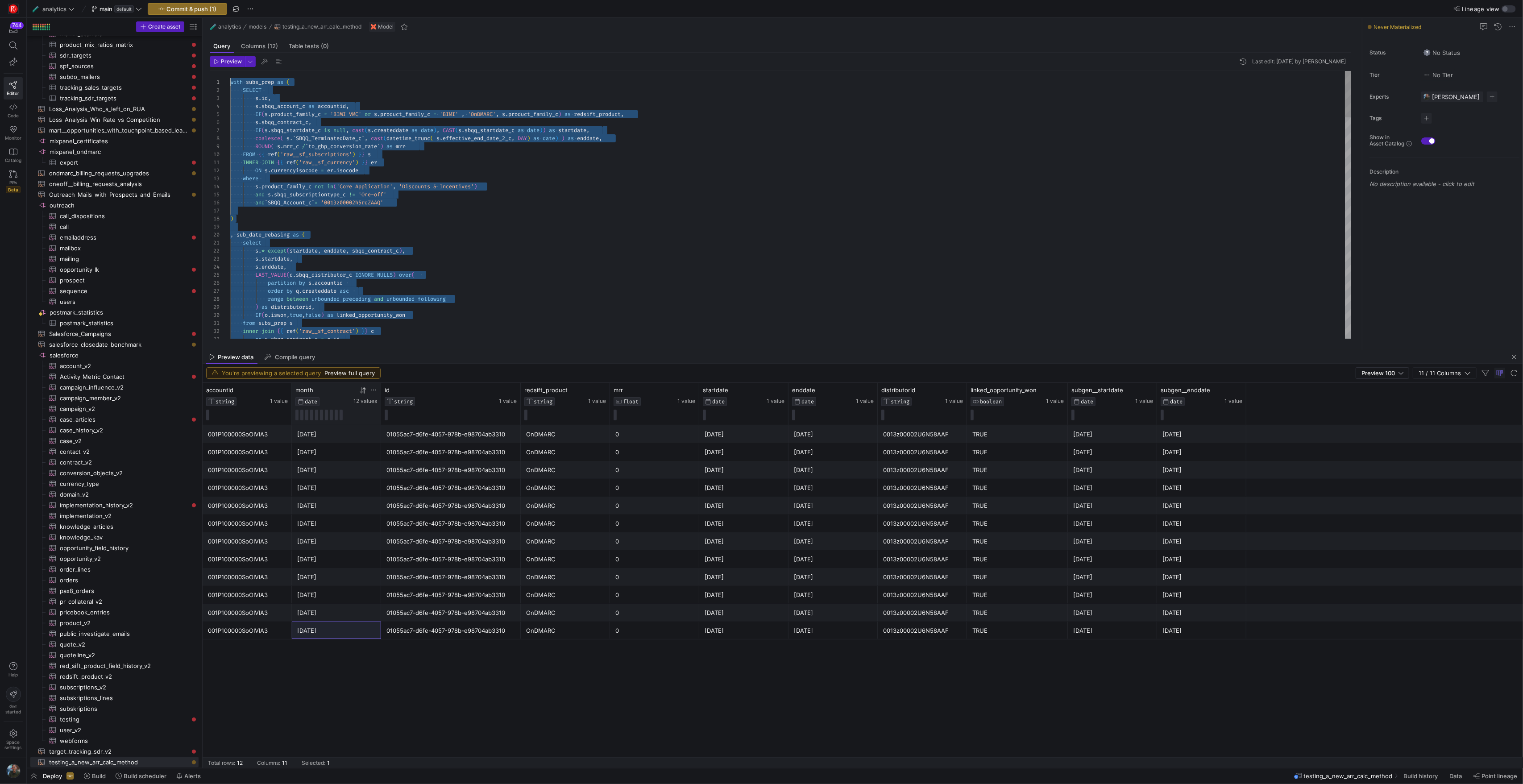
drag, startPoint x: 438, startPoint y: 200, endPoint x: 297, endPoint y: 24, distance: 225.5
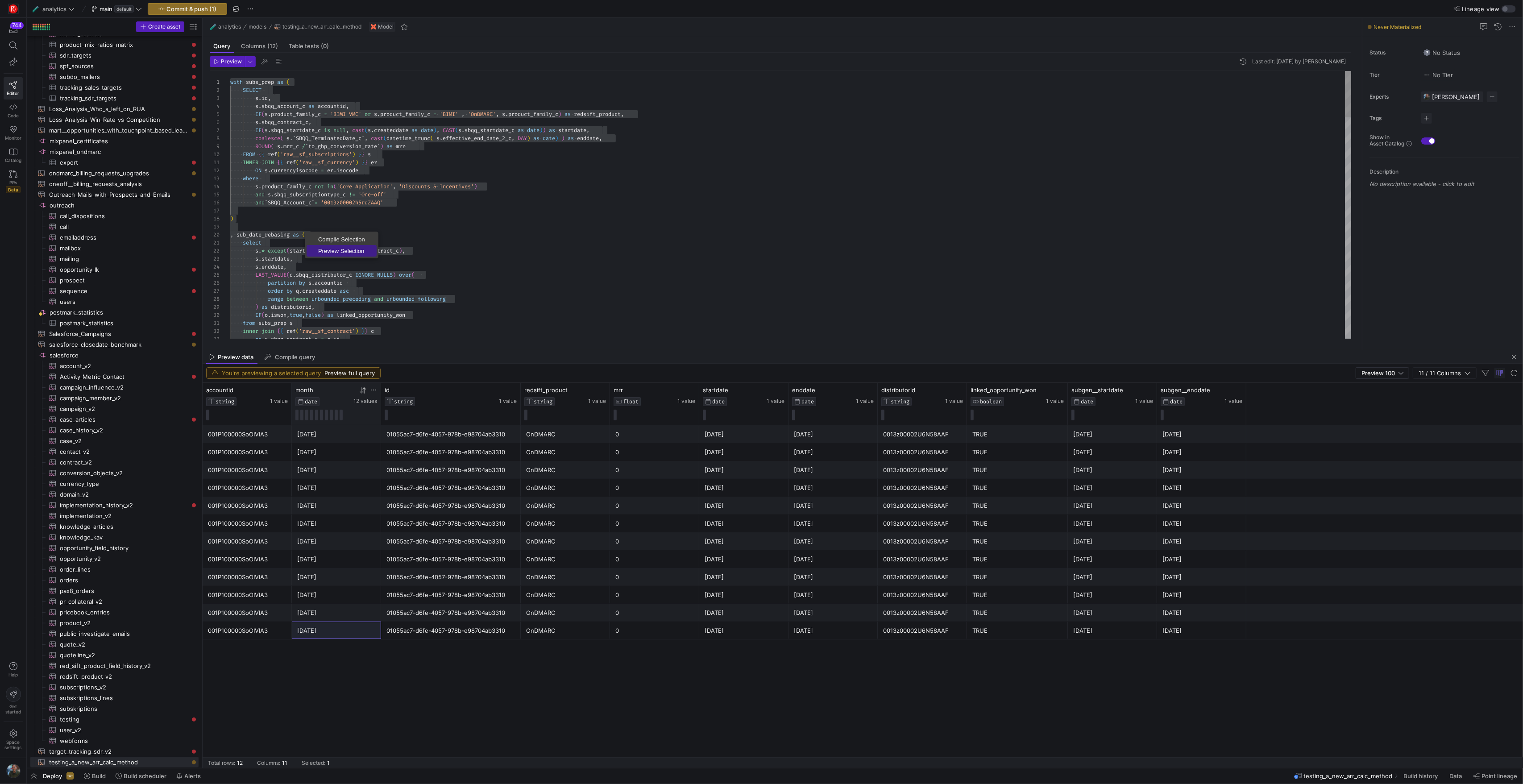
click at [345, 251] on span "Preview Selection" at bounding box center [342, 251] width 70 height 6
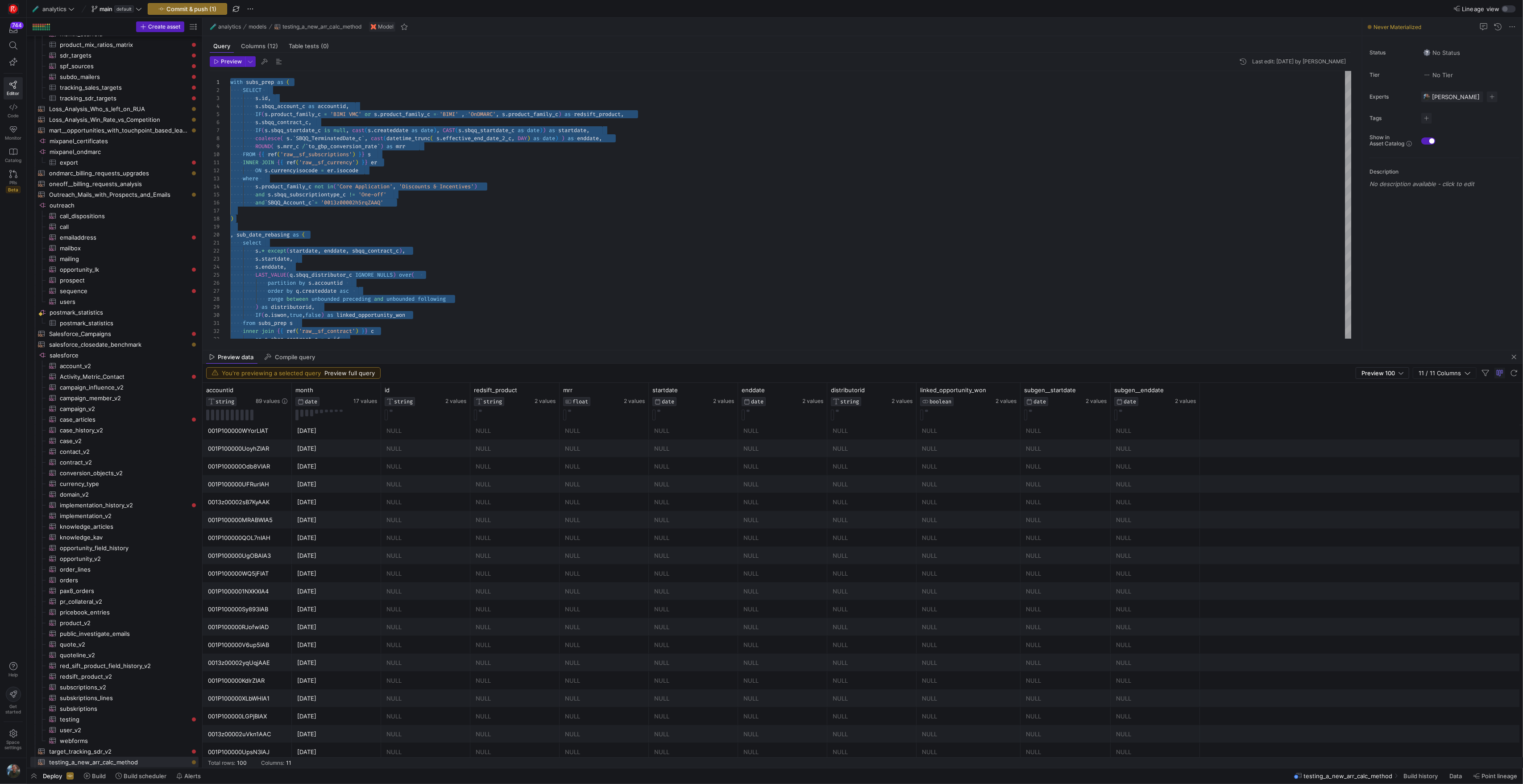
scroll to position [1442, 0]
click at [1374, 376] on span "Preview 100" at bounding box center [1378, 373] width 33 height 7
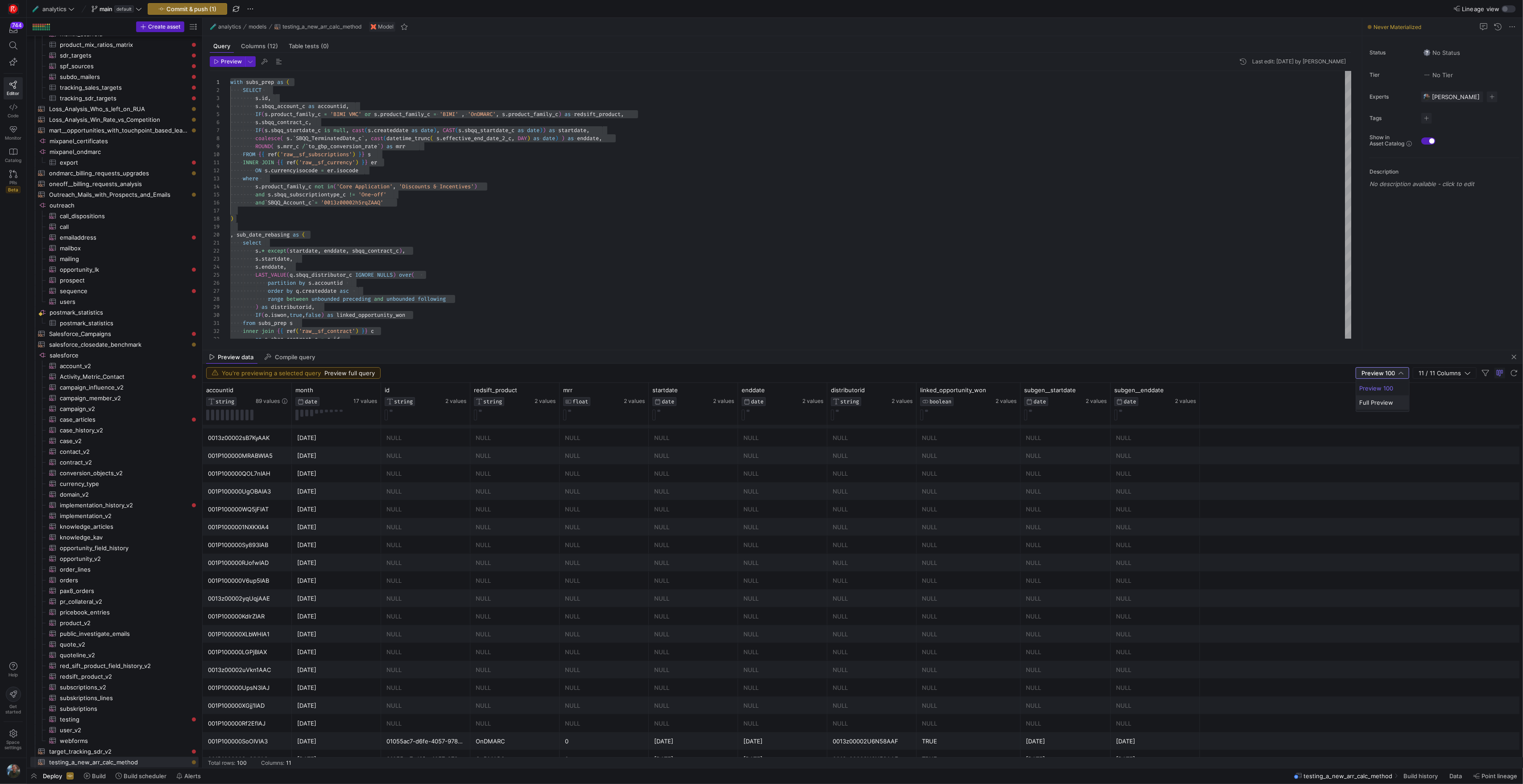
click at [1373, 406] on mat-option "Full Preview" at bounding box center [1383, 402] width 54 height 14
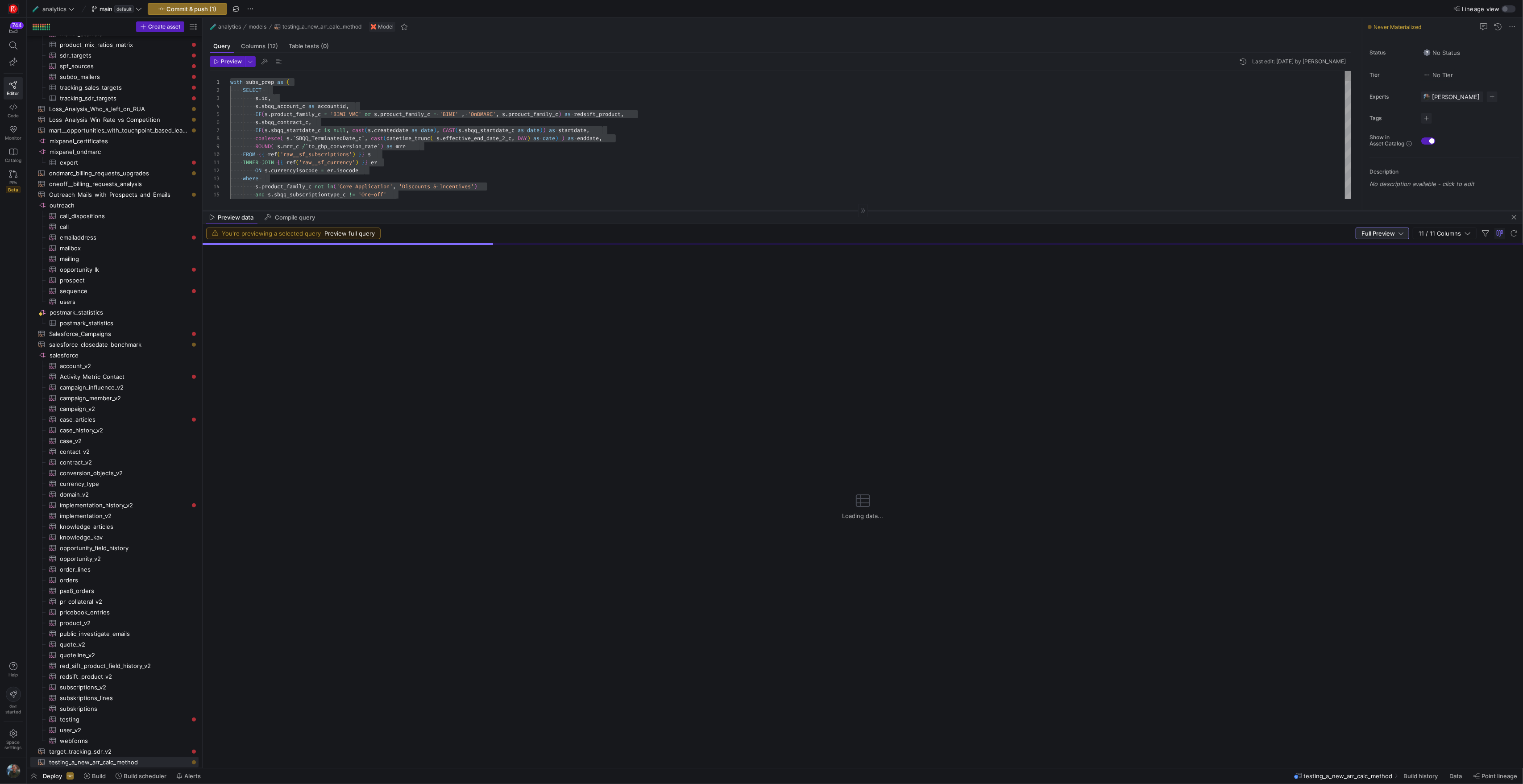
drag, startPoint x: 1008, startPoint y: 349, endPoint x: 1027, endPoint y: 210, distance: 140.3
click at [1027, 211] on div at bounding box center [863, 211] width 1321 height 0
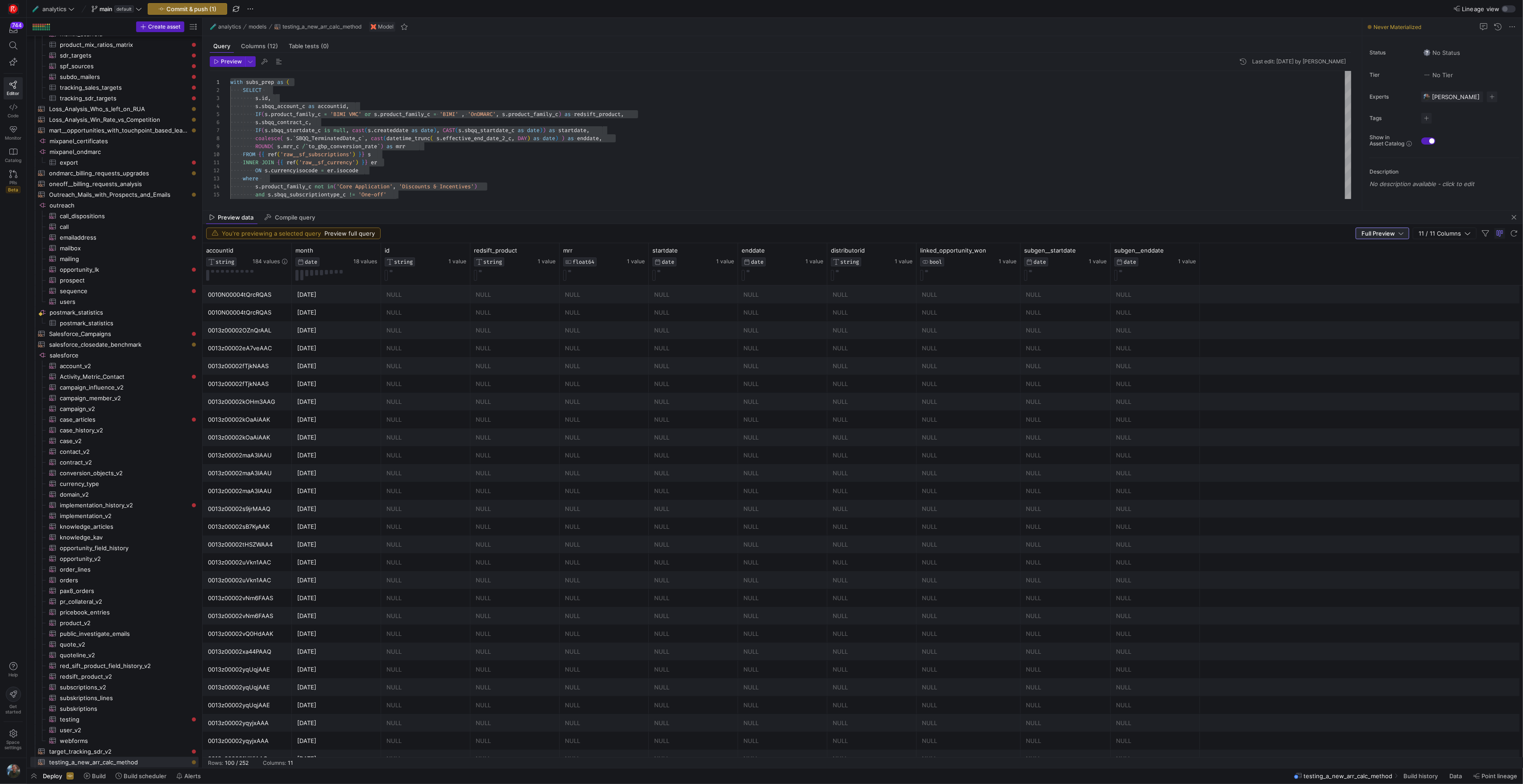
scroll to position [236, 0]
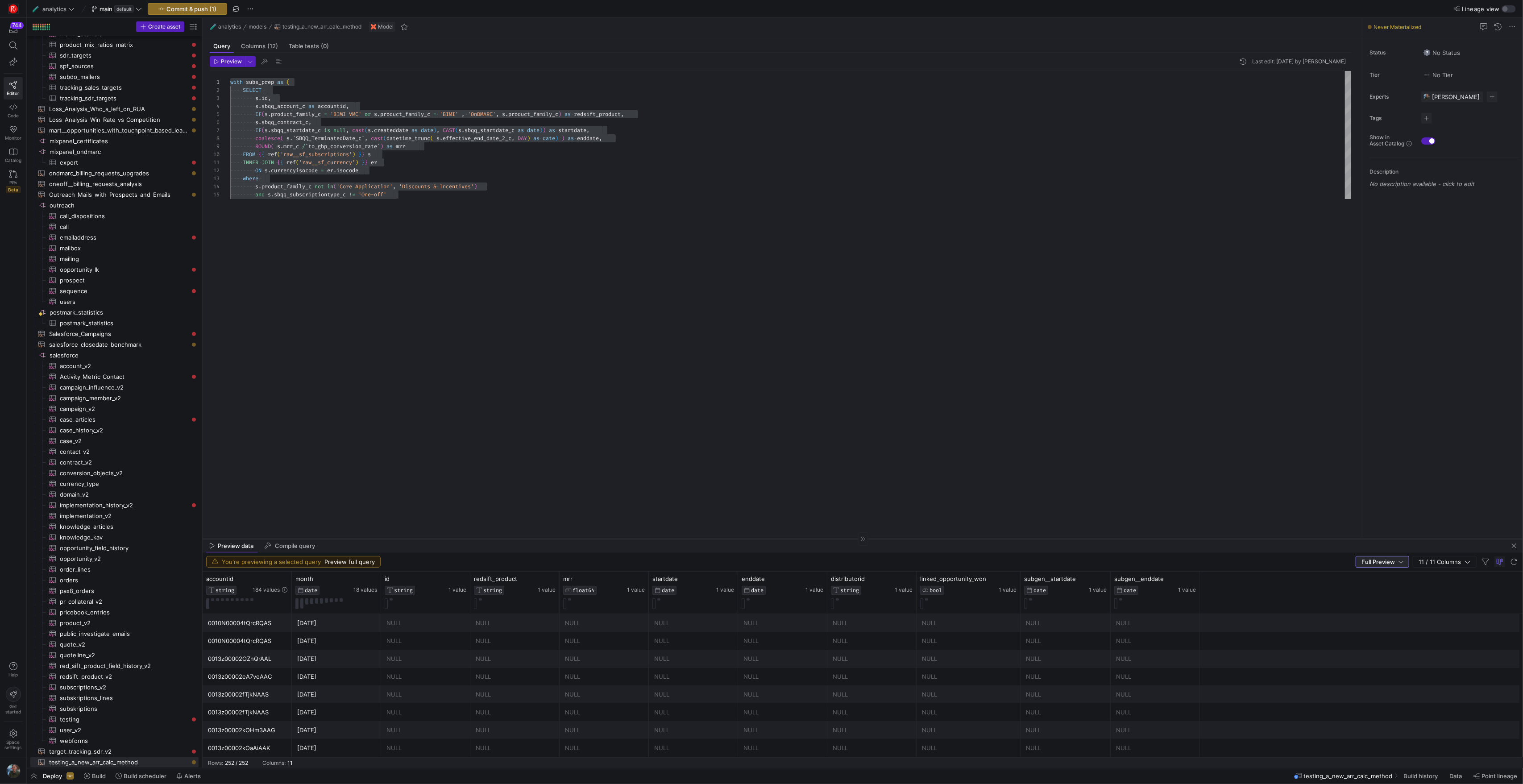
drag, startPoint x: 496, startPoint y: 211, endPoint x: 490, endPoint y: 538, distance: 327.1
click at [490, 538] on div at bounding box center [863, 538] width 1321 height 0
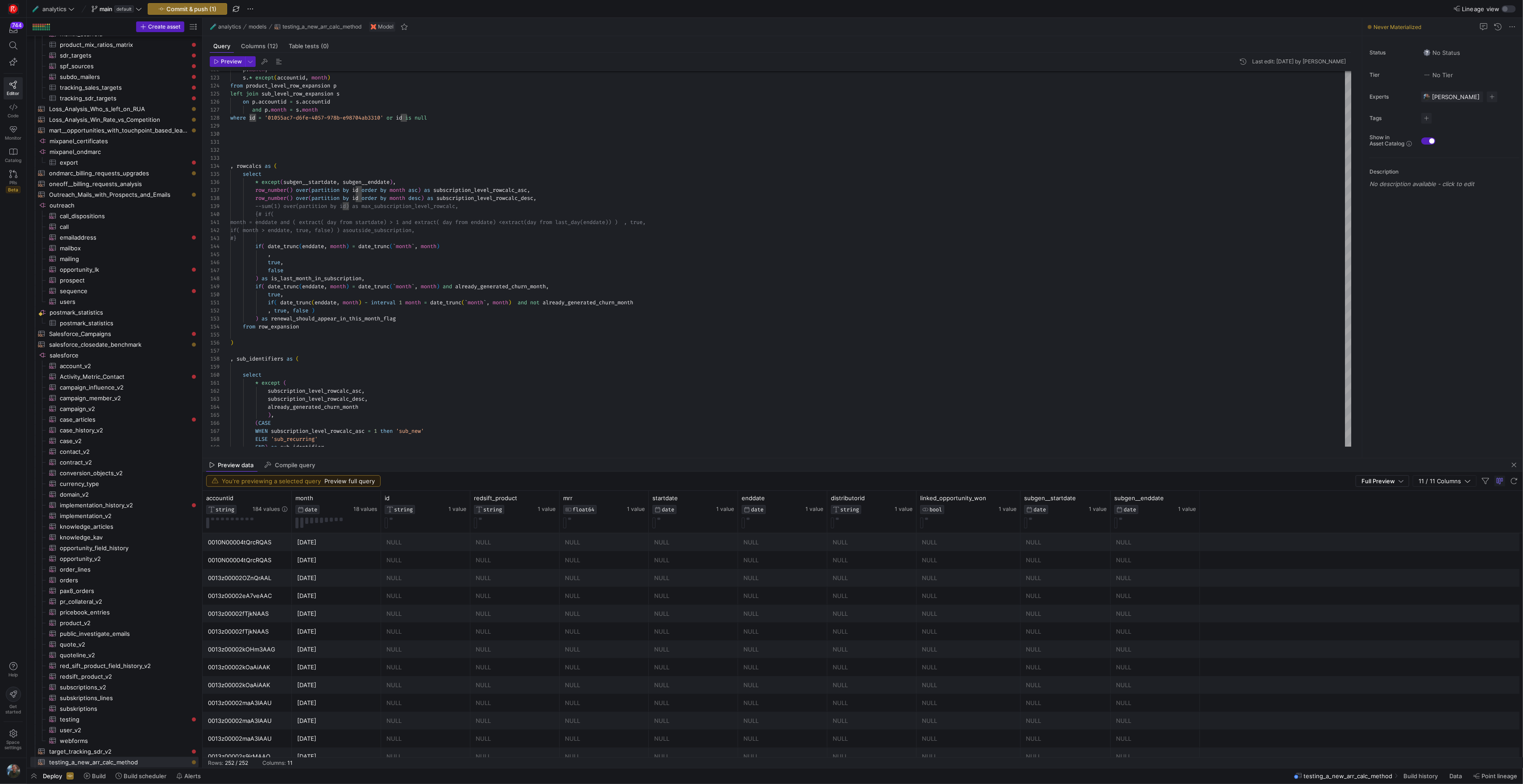
drag, startPoint x: 441, startPoint y: 537, endPoint x: 462, endPoint y: 465, distance: 75.0
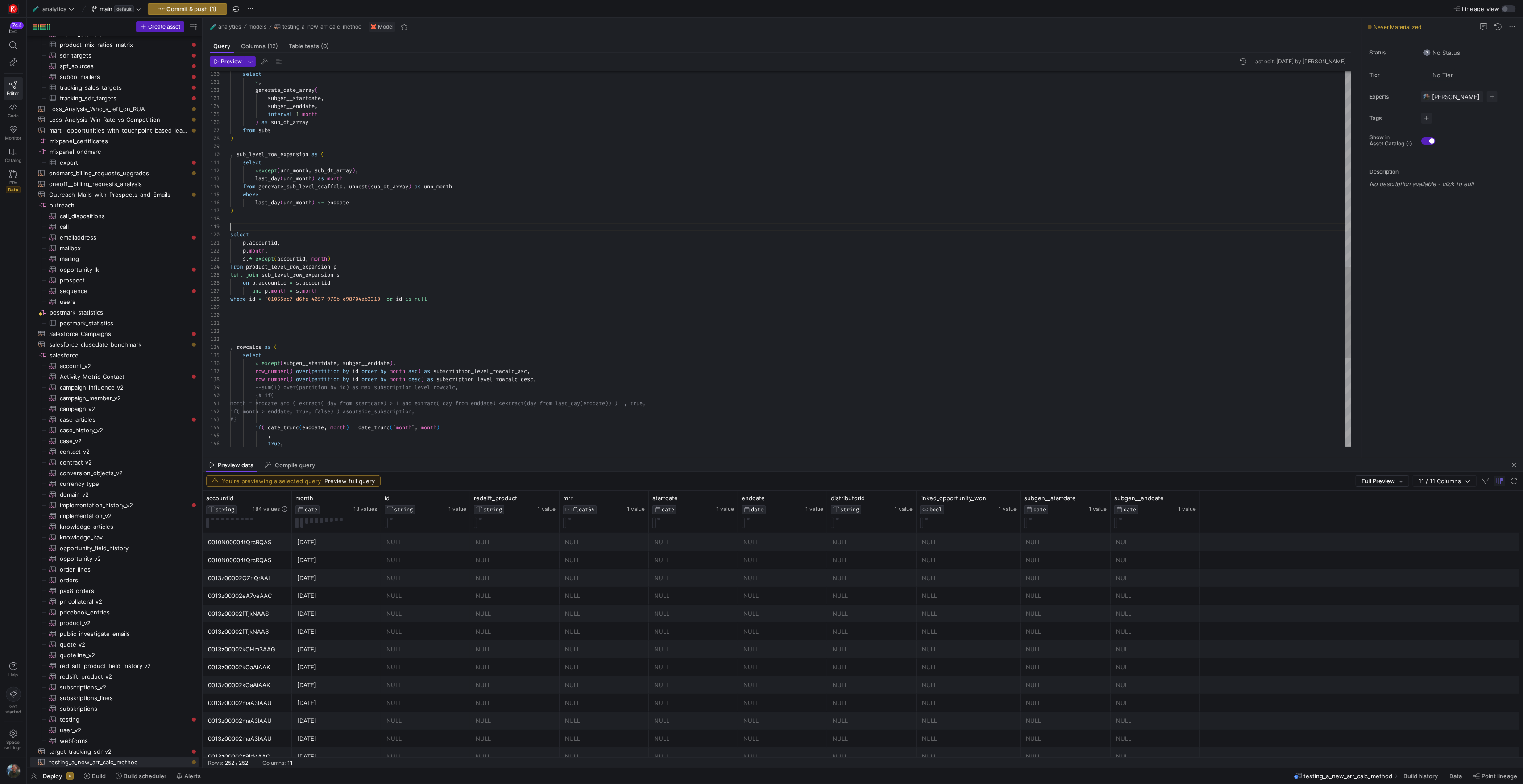
scroll to position [65, 0]
click at [243, 223] on div ", true , if ( date_trunc ( enddate , month ) = date_trunc ( ` month ` , month )…" at bounding box center [791, 38] width 1121 height 1541
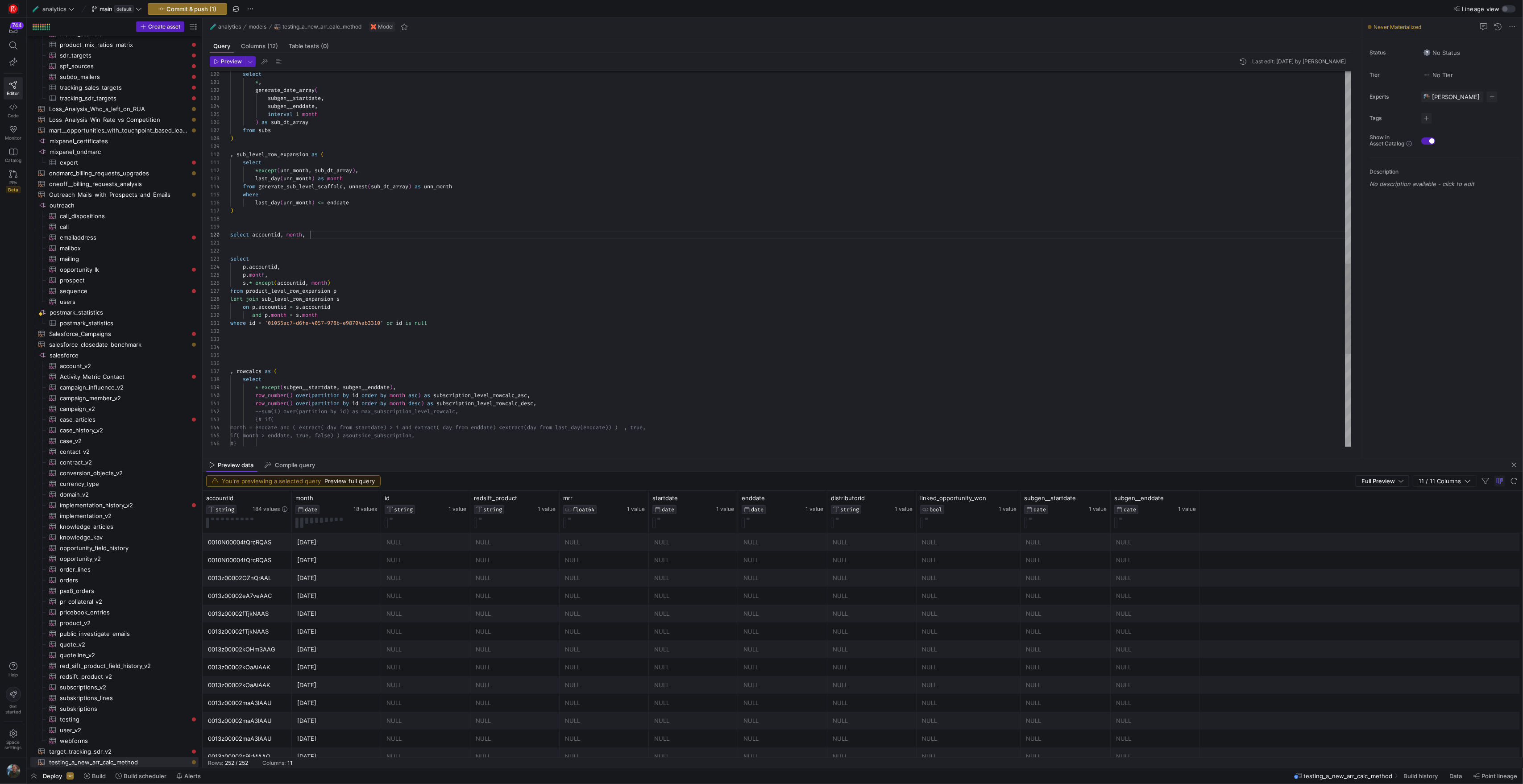
scroll to position [72, 80]
type textarea "select *except(unn_month, sub_dt_array), last_day(unn_month) as month from gene…"
